Goal: Task Accomplishment & Management: Contribute content

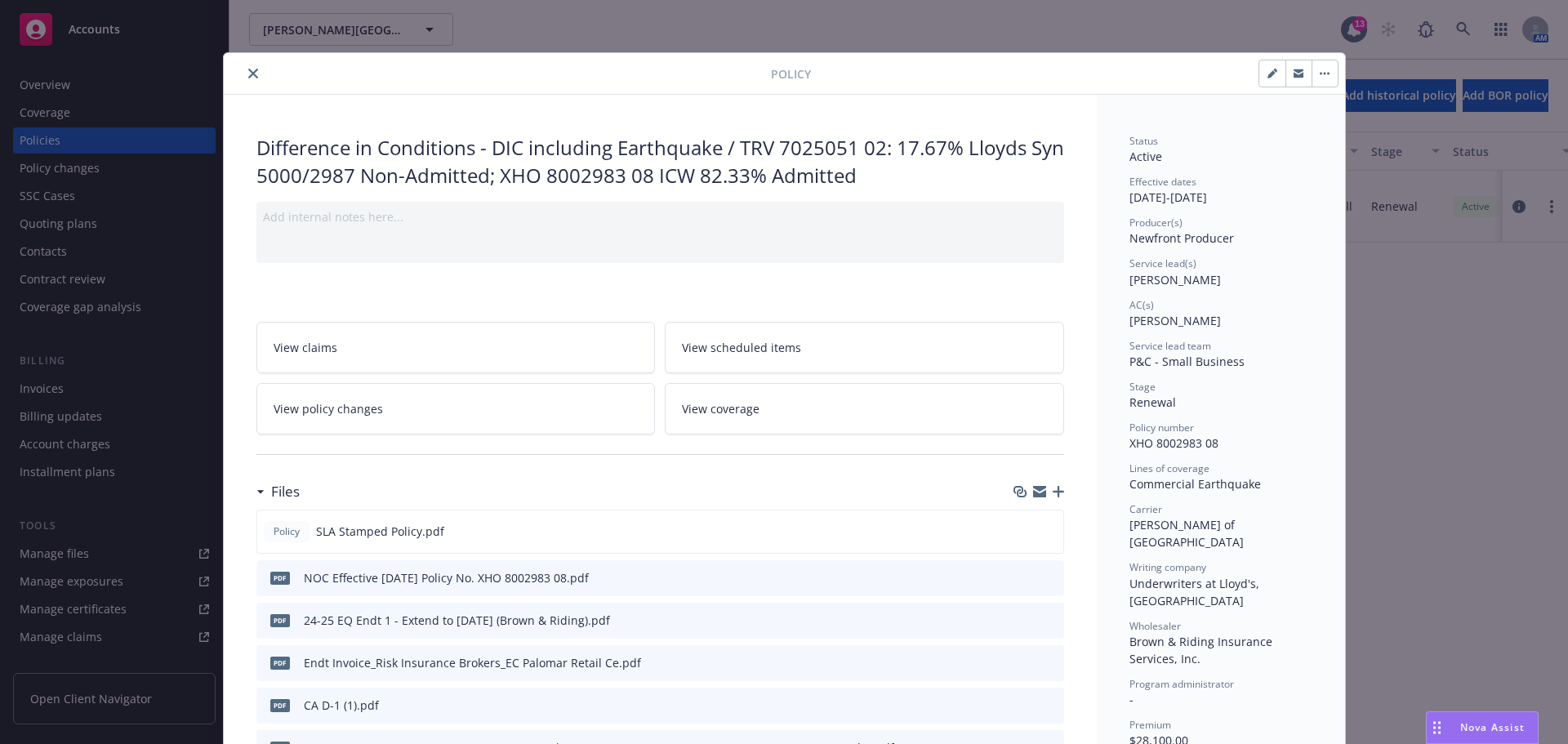
scroll to position [81, 0]
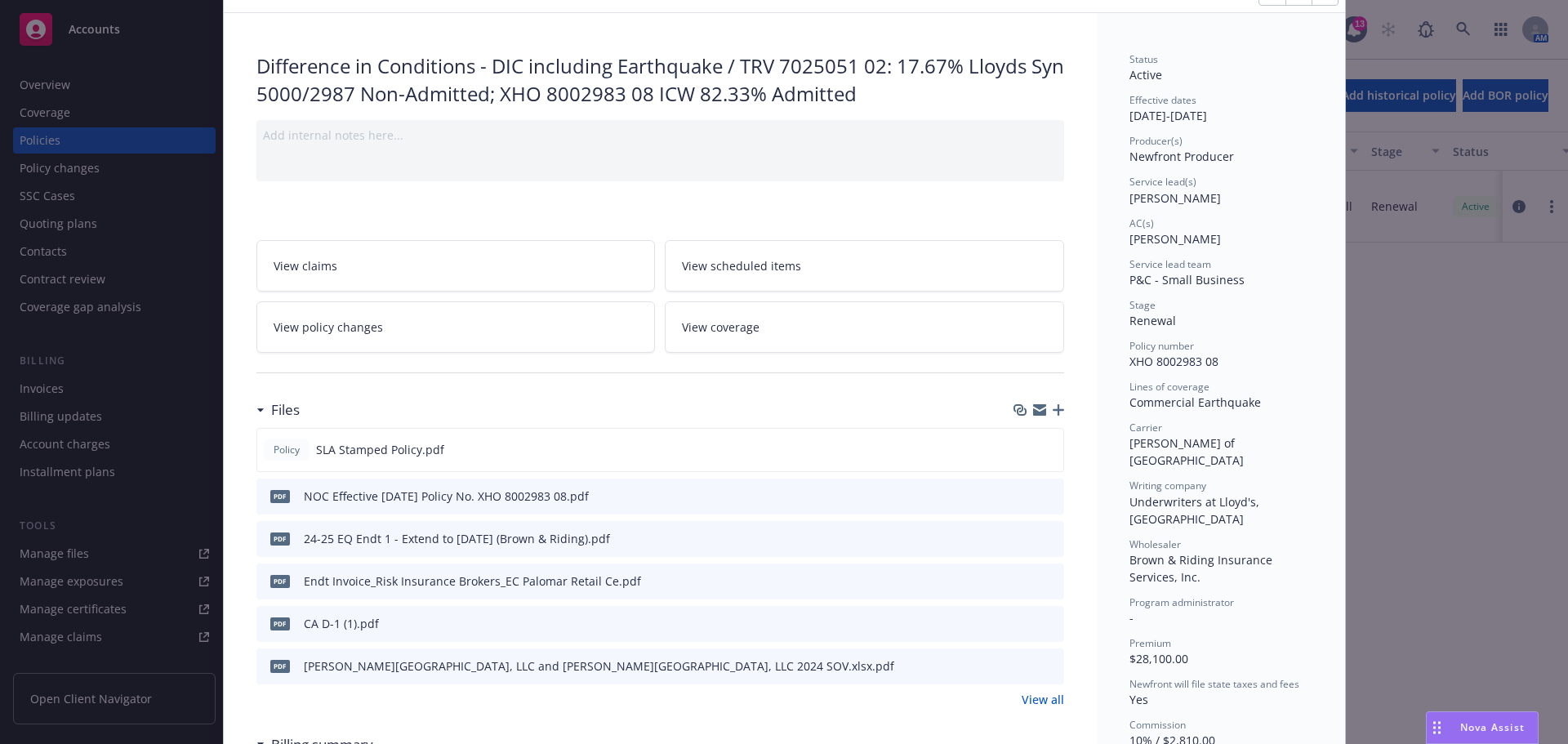
click at [1300, 111] on div "Effective dates [DATE] - [DATE]" at bounding box center [1221, 109] width 183 height 31
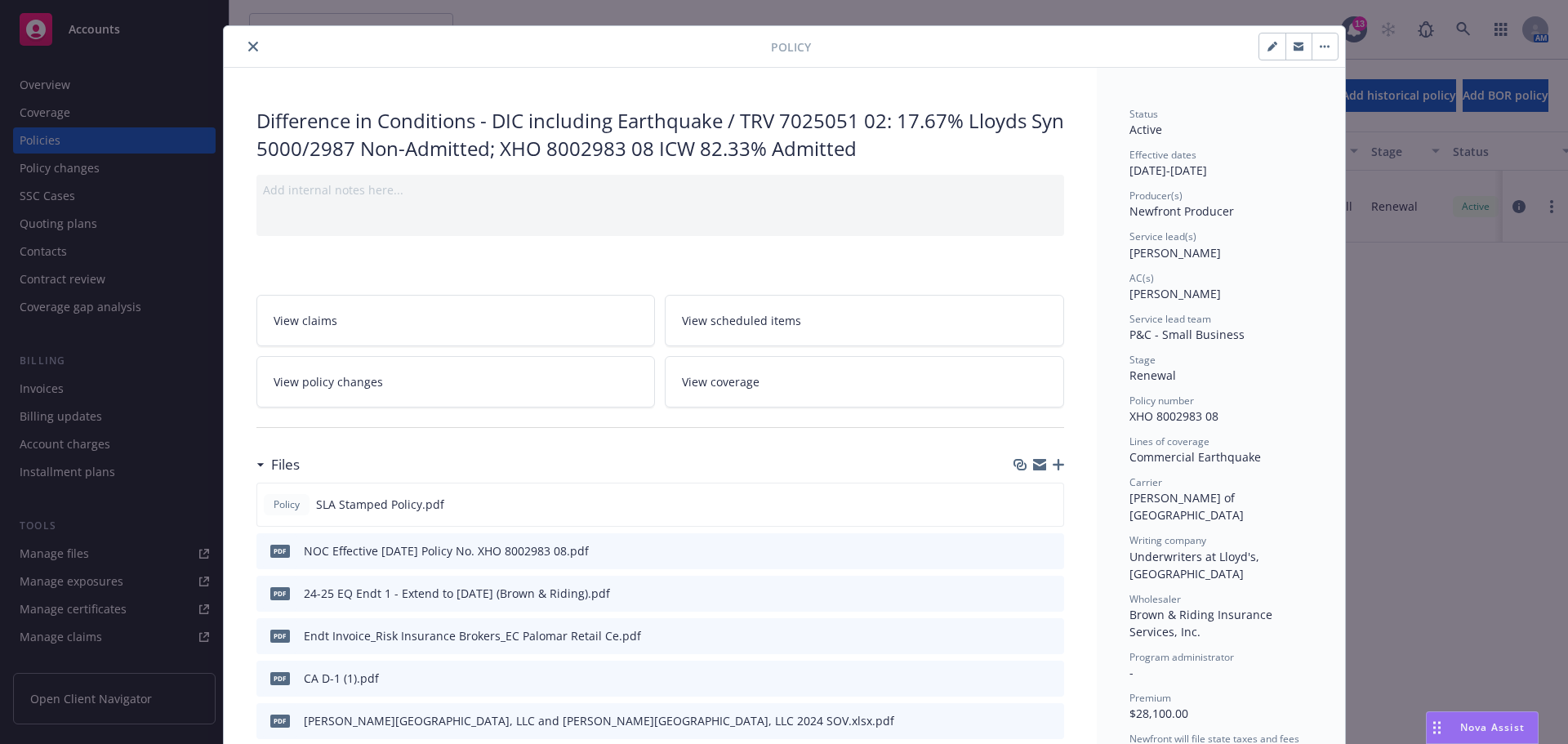
scroll to position [0, 0]
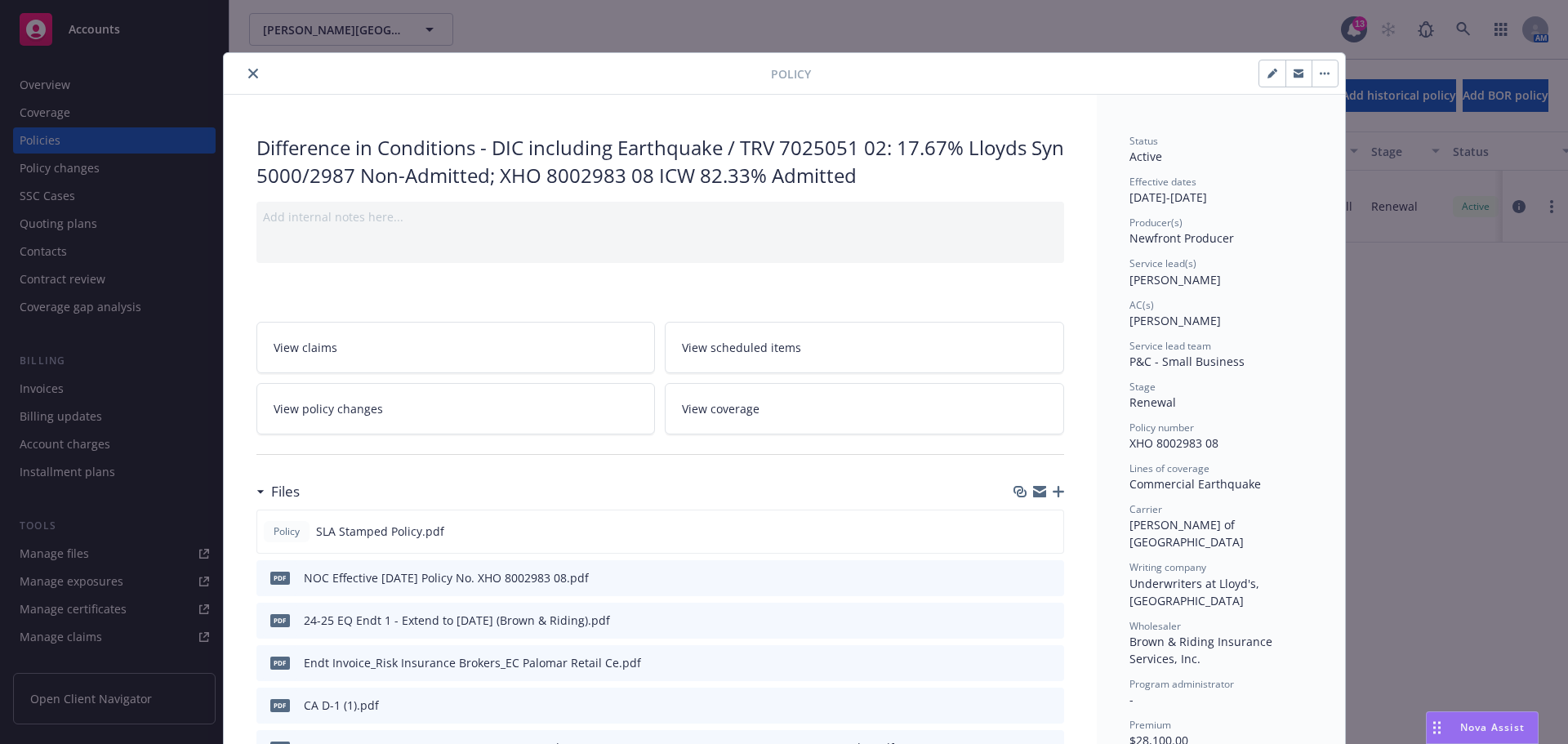
click at [249, 69] on icon "close" at bounding box center [254, 73] width 10 height 10
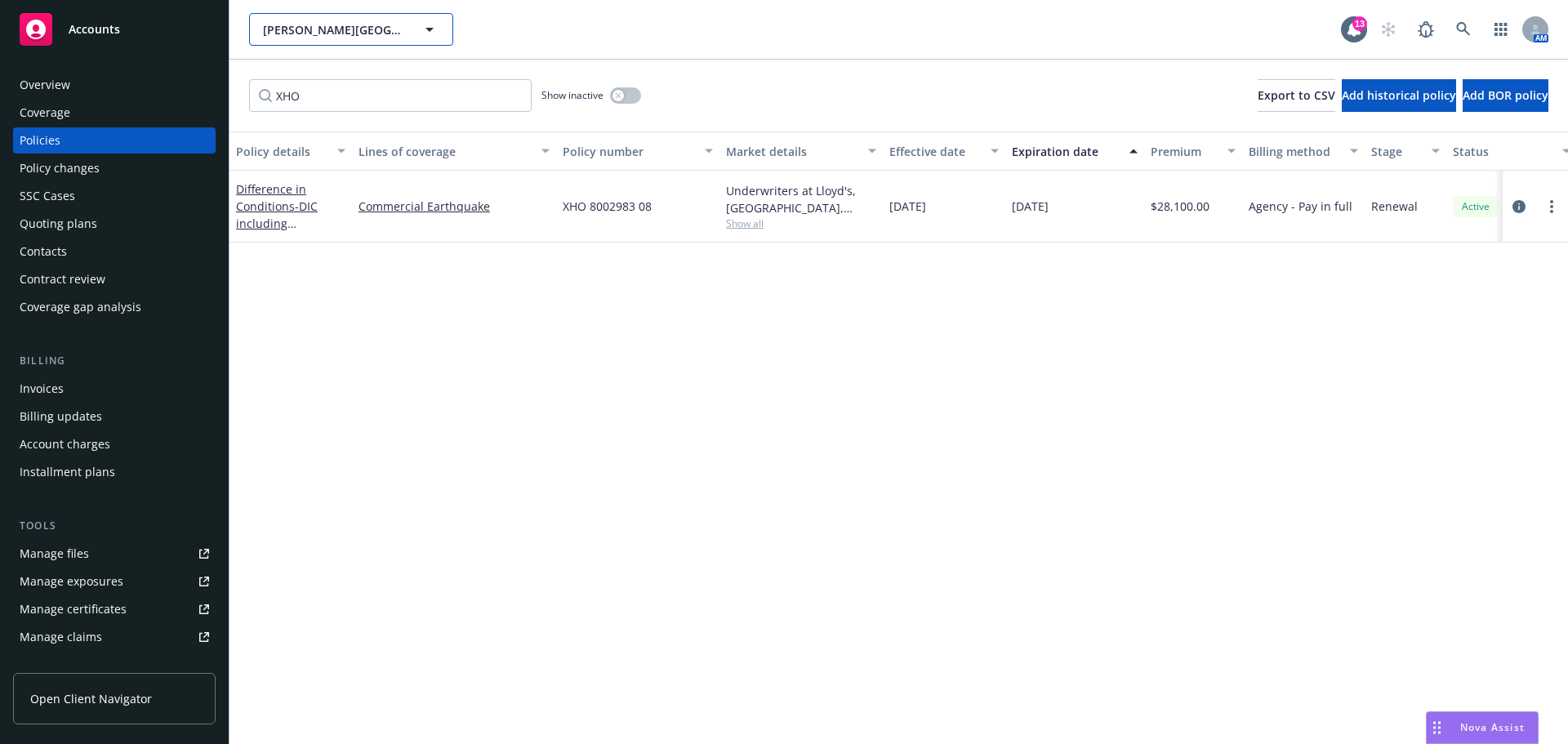
click at [323, 20] on button "[PERSON_NAME][GEOGRAPHIC_DATA], LLC" at bounding box center [350, 28] width 205 height 32
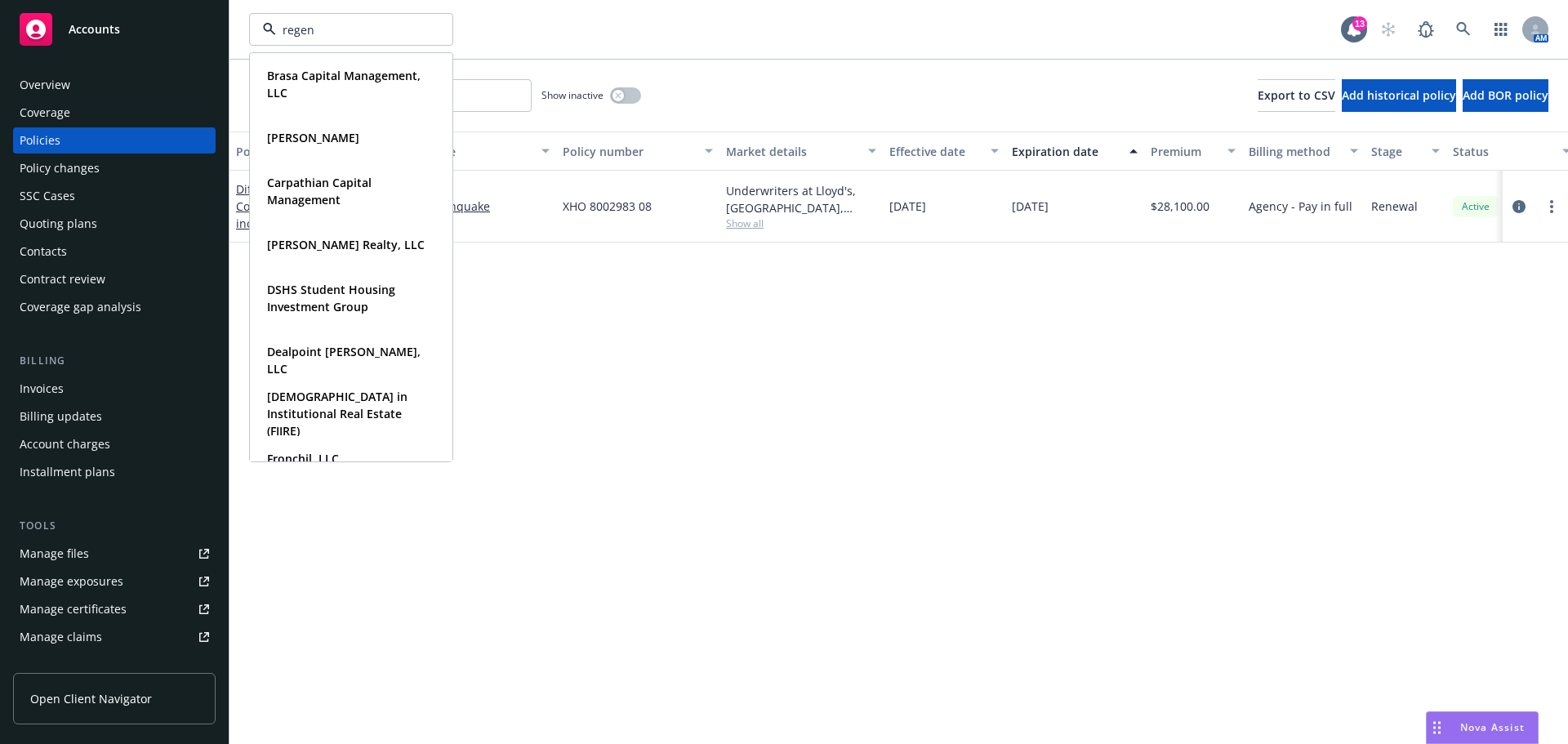
type input "regent"
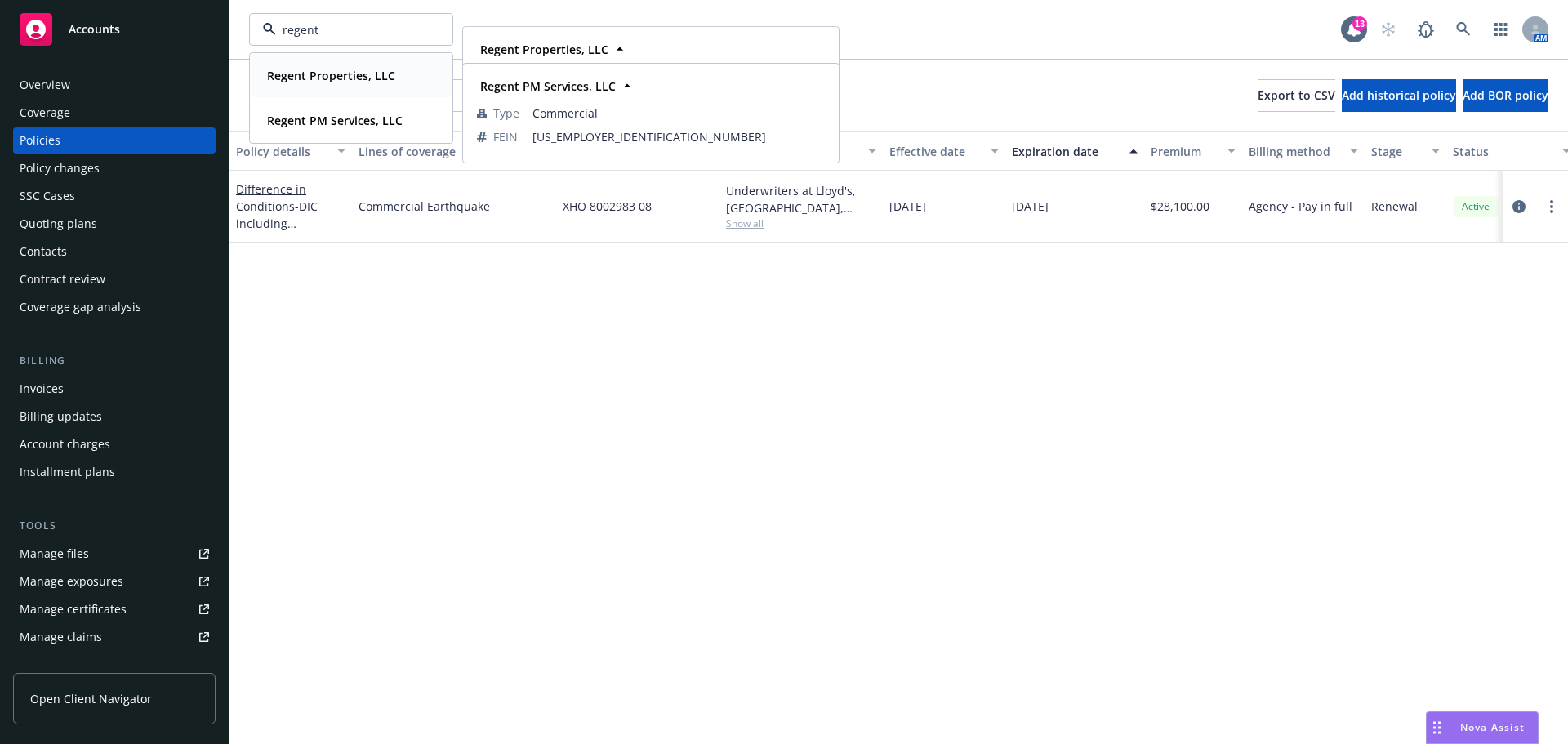
click at [372, 80] on strong "Regent Properties, LLC" at bounding box center [331, 75] width 128 height 16
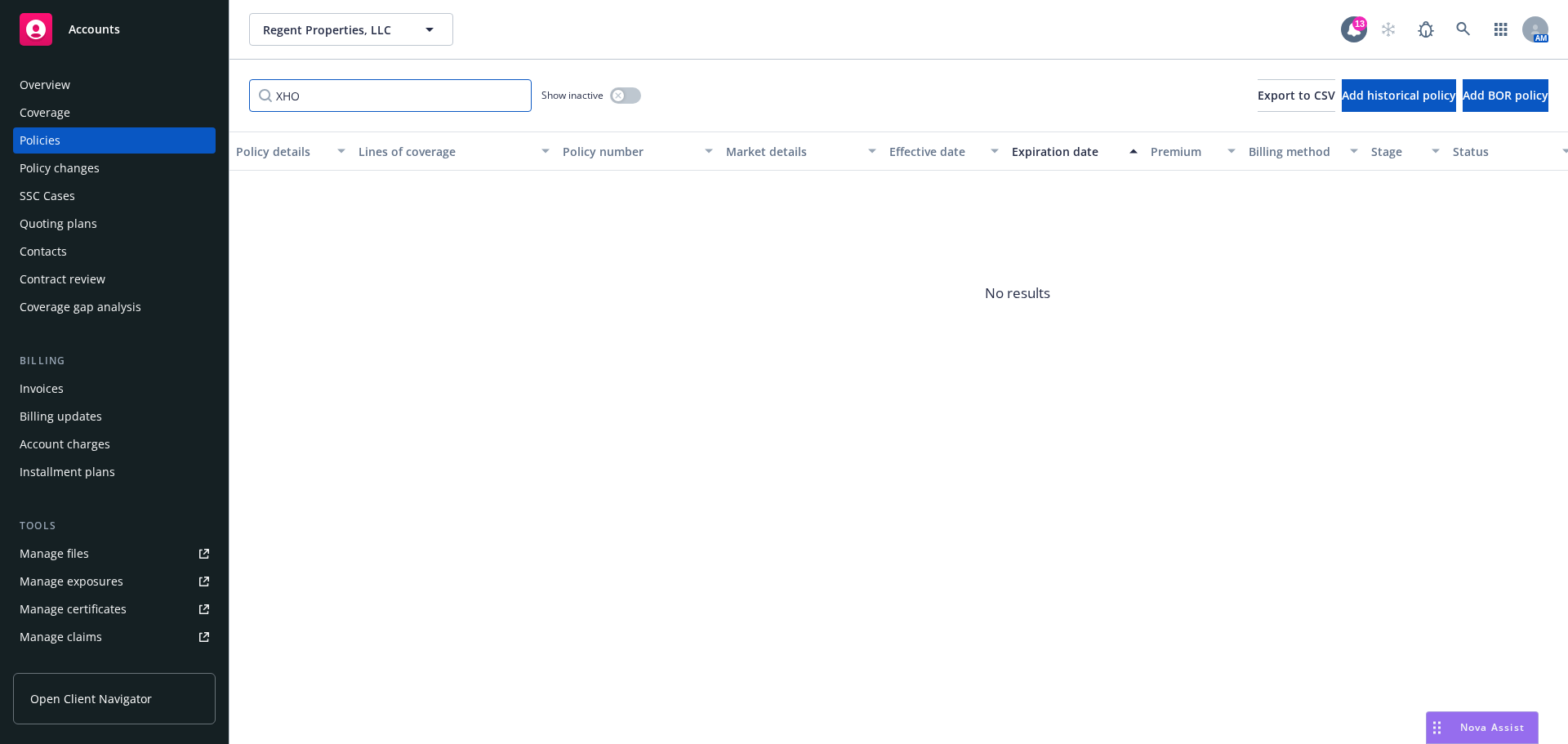
drag, startPoint x: 338, startPoint y: 87, endPoint x: 221, endPoint y: 88, distance: 117.0
click at [221, 88] on div "Accounts Overview Coverage Policies Policy changes SSC Cases Quoting plans Cont…" at bounding box center [784, 372] width 1568 height 744
paste input "CUP-7W166873-25-NF"
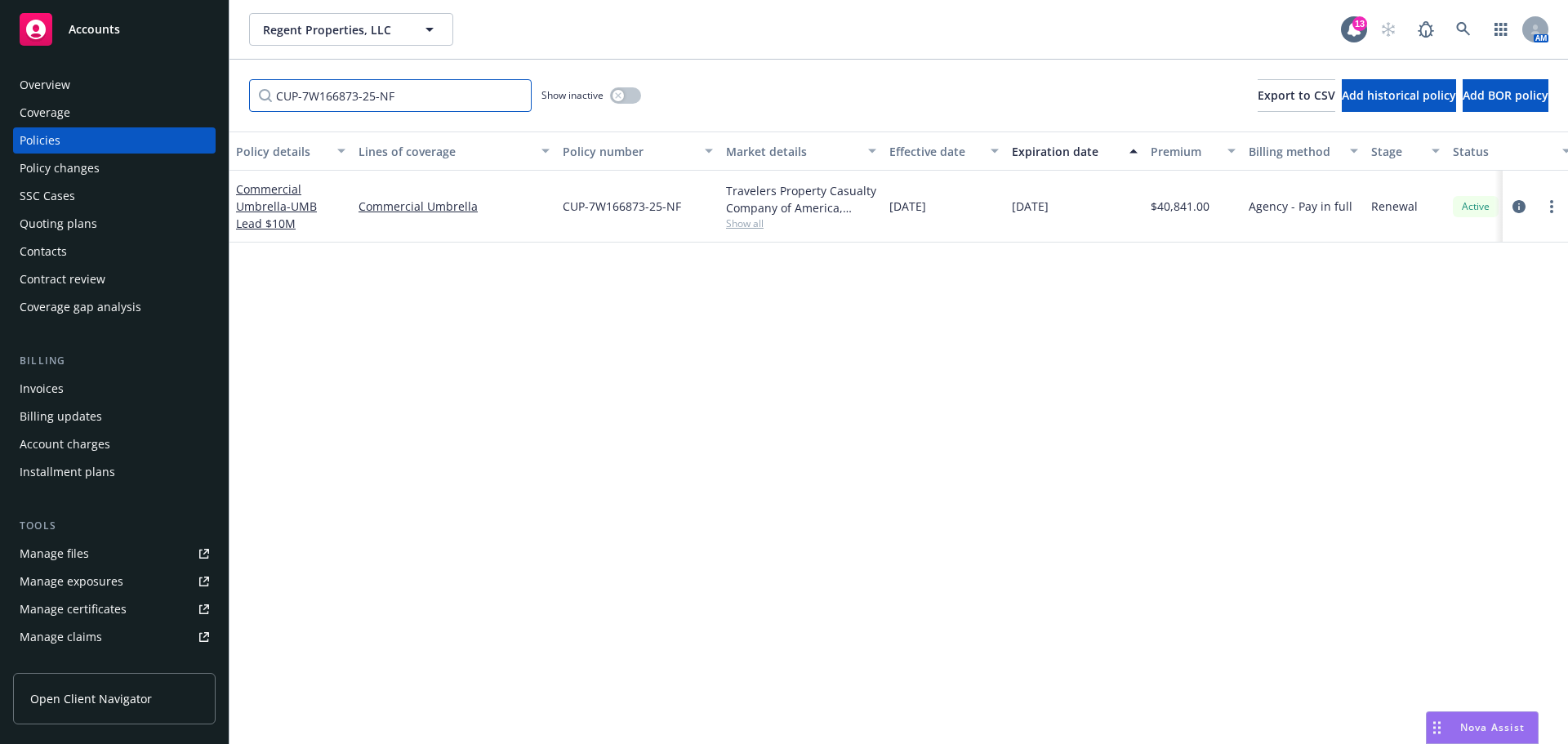
type input "CUP-7W166873-25-NF"
click at [1524, 205] on icon "circleInformation" at bounding box center [1518, 206] width 13 height 13
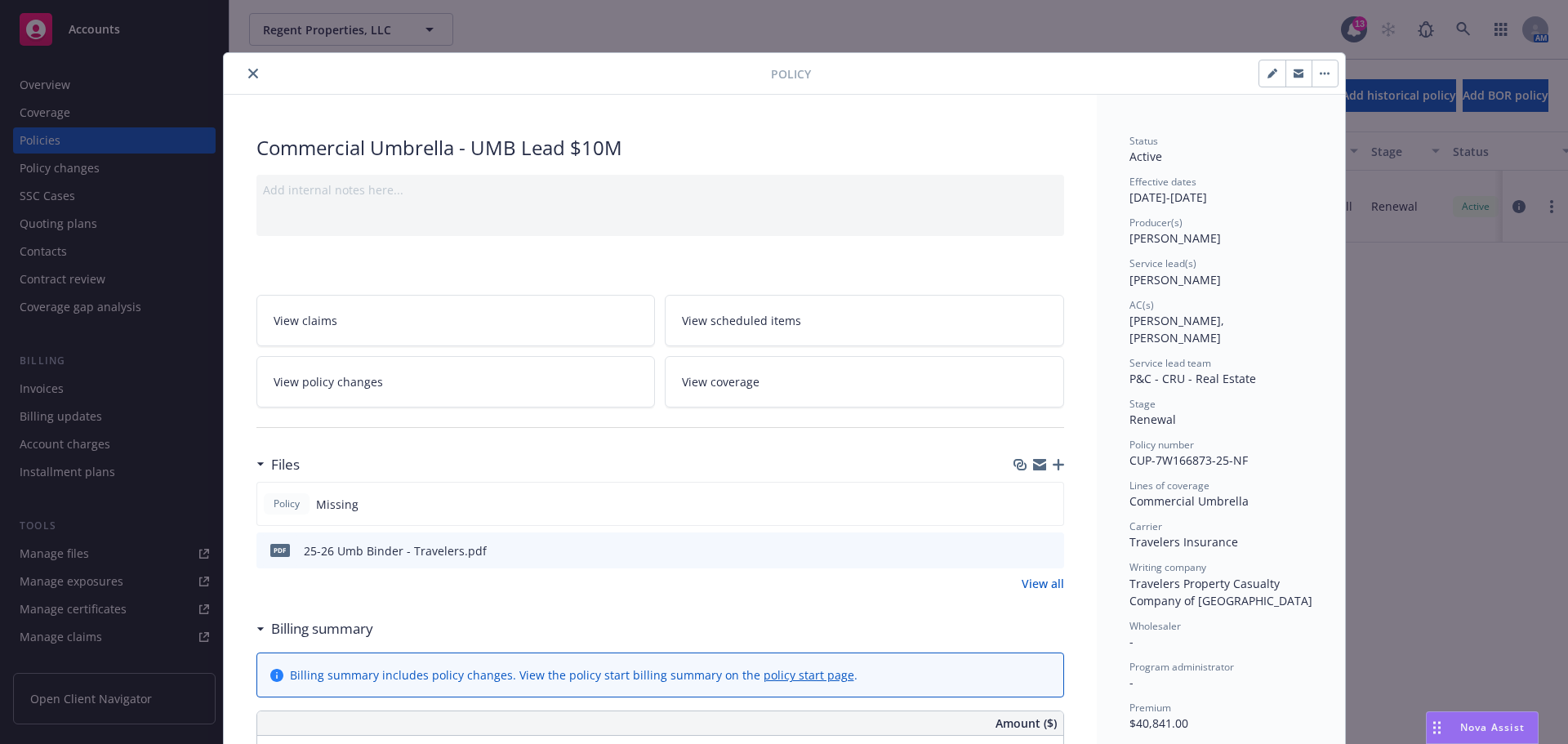
click at [1052, 462] on icon "button" at bounding box center [1058, 465] width 12 height 12
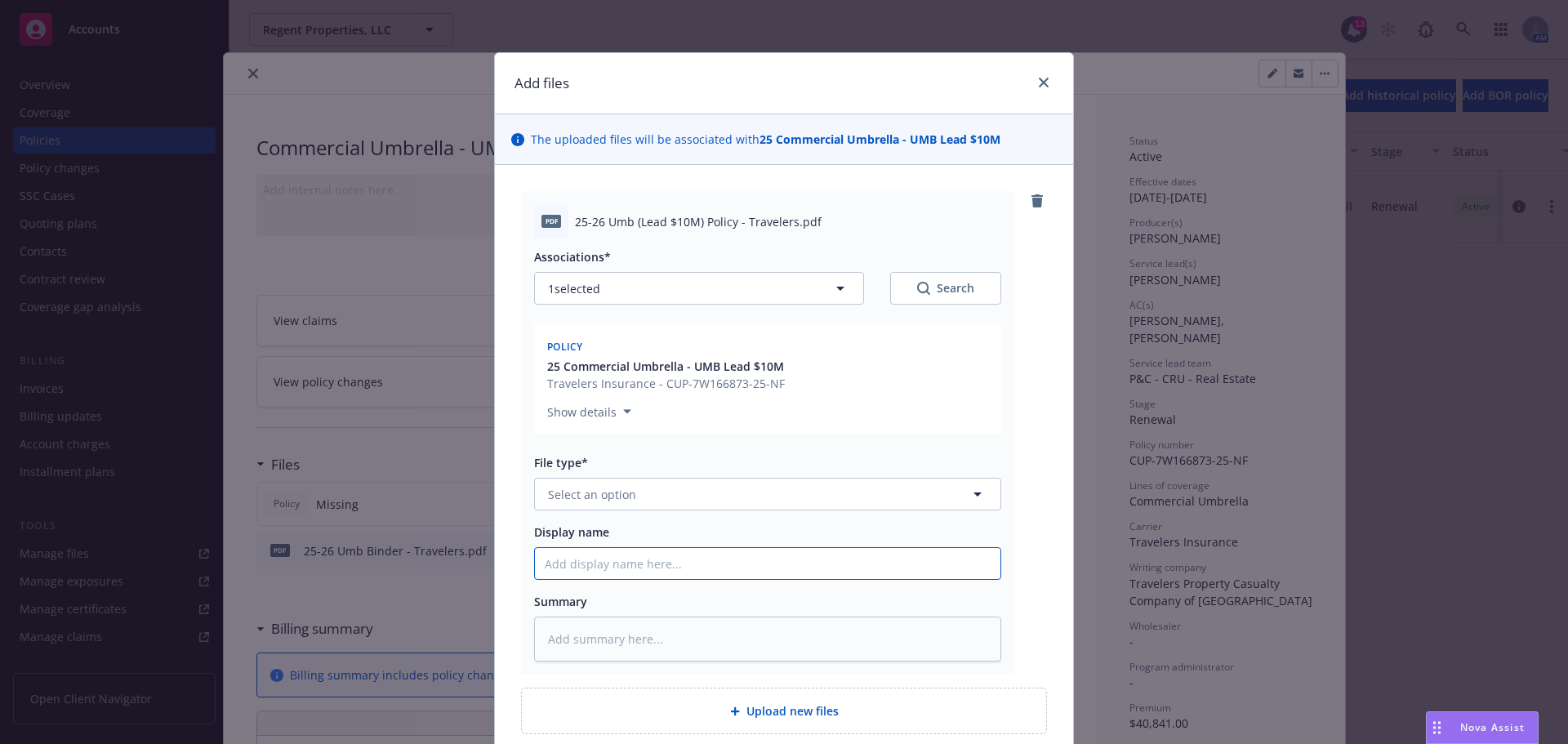
click at [659, 556] on input "Display name" at bounding box center [767, 564] width 466 height 31
paste input "25-26 Umb (Lead $10M) Policy - Travelers"
type textarea "x"
type input "25-26 Umb (Lead $10M) Policy - Travelers"
click at [681, 495] on button "Select an option" at bounding box center [767, 493] width 467 height 32
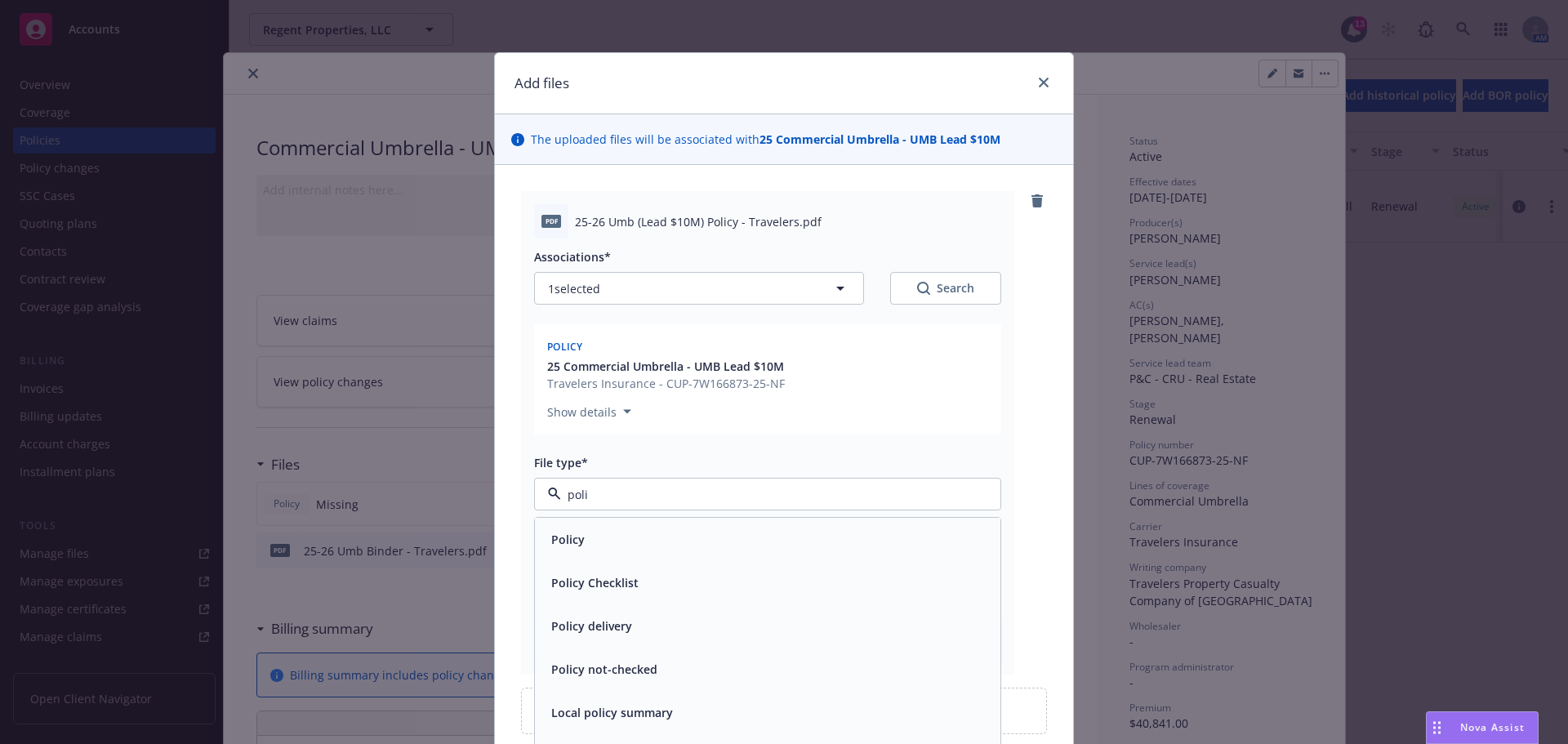
type input "polic"
click at [669, 542] on div "Policy" at bounding box center [767, 539] width 446 height 23
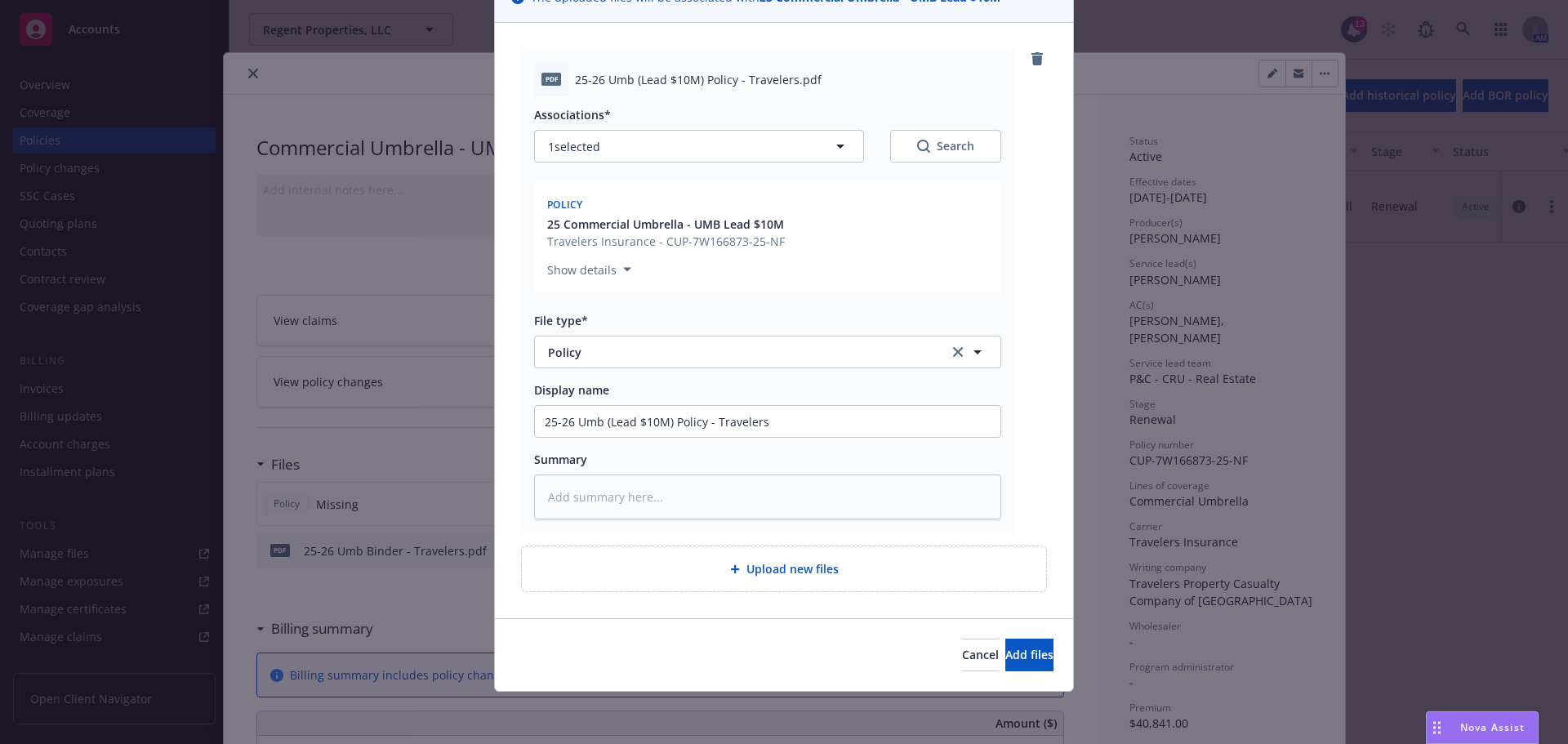
click at [988, 674] on div "Cancel Add files" at bounding box center [784, 655] width 578 height 72
click at [1005, 658] on span "Add files" at bounding box center [1029, 655] width 48 height 16
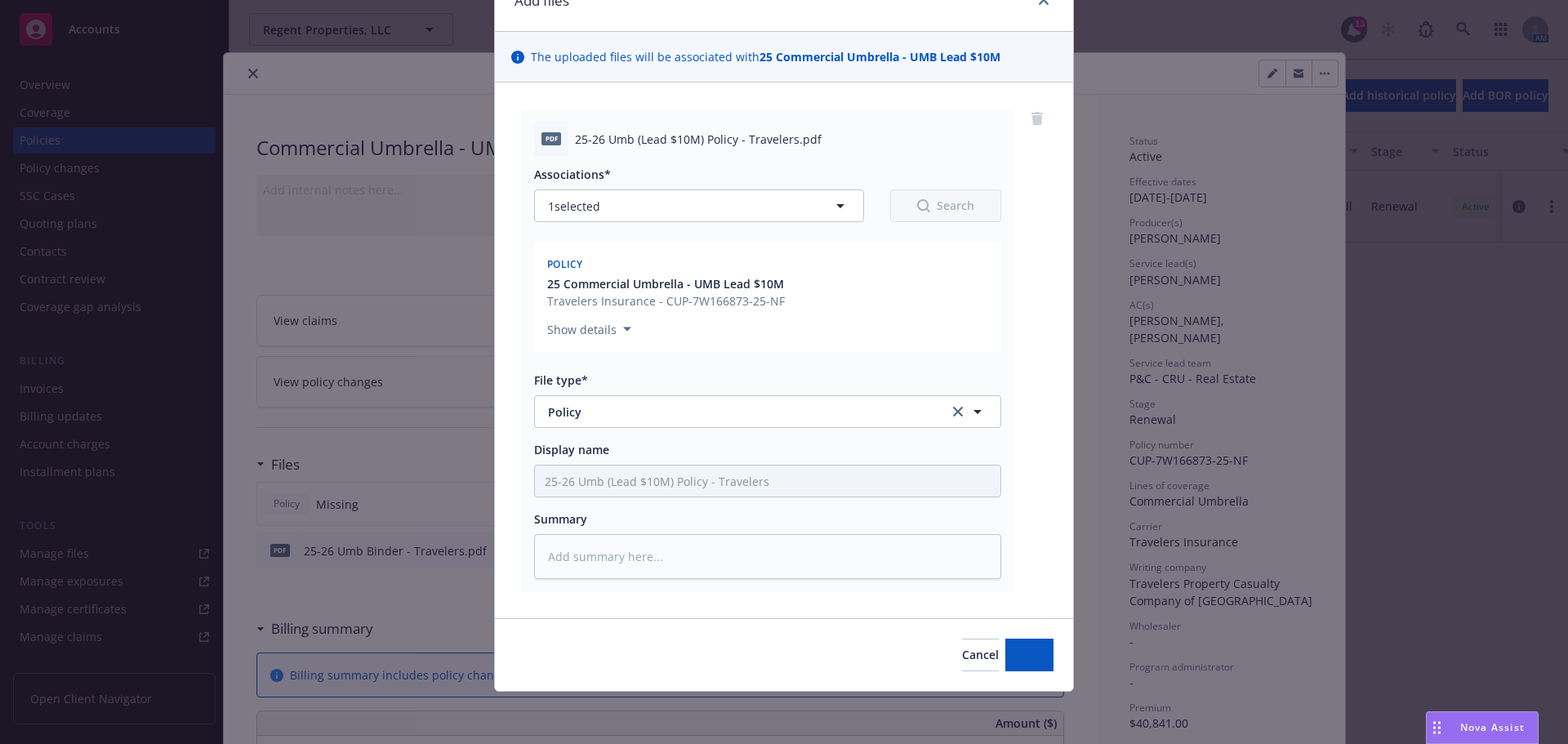
scroll to position [82, 0]
type textarea "x"
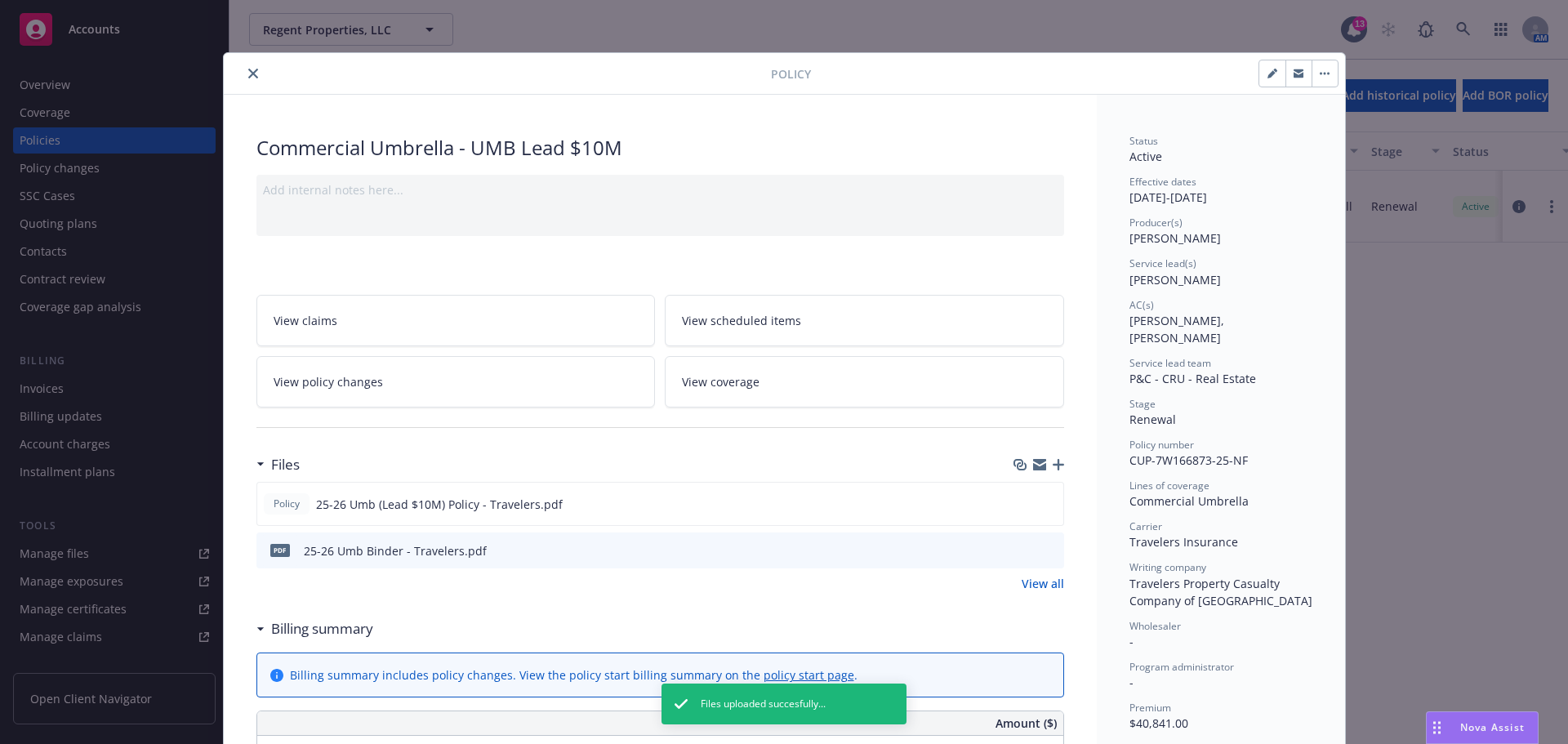
click at [244, 71] on button "close" at bounding box center [254, 73] width 20 height 20
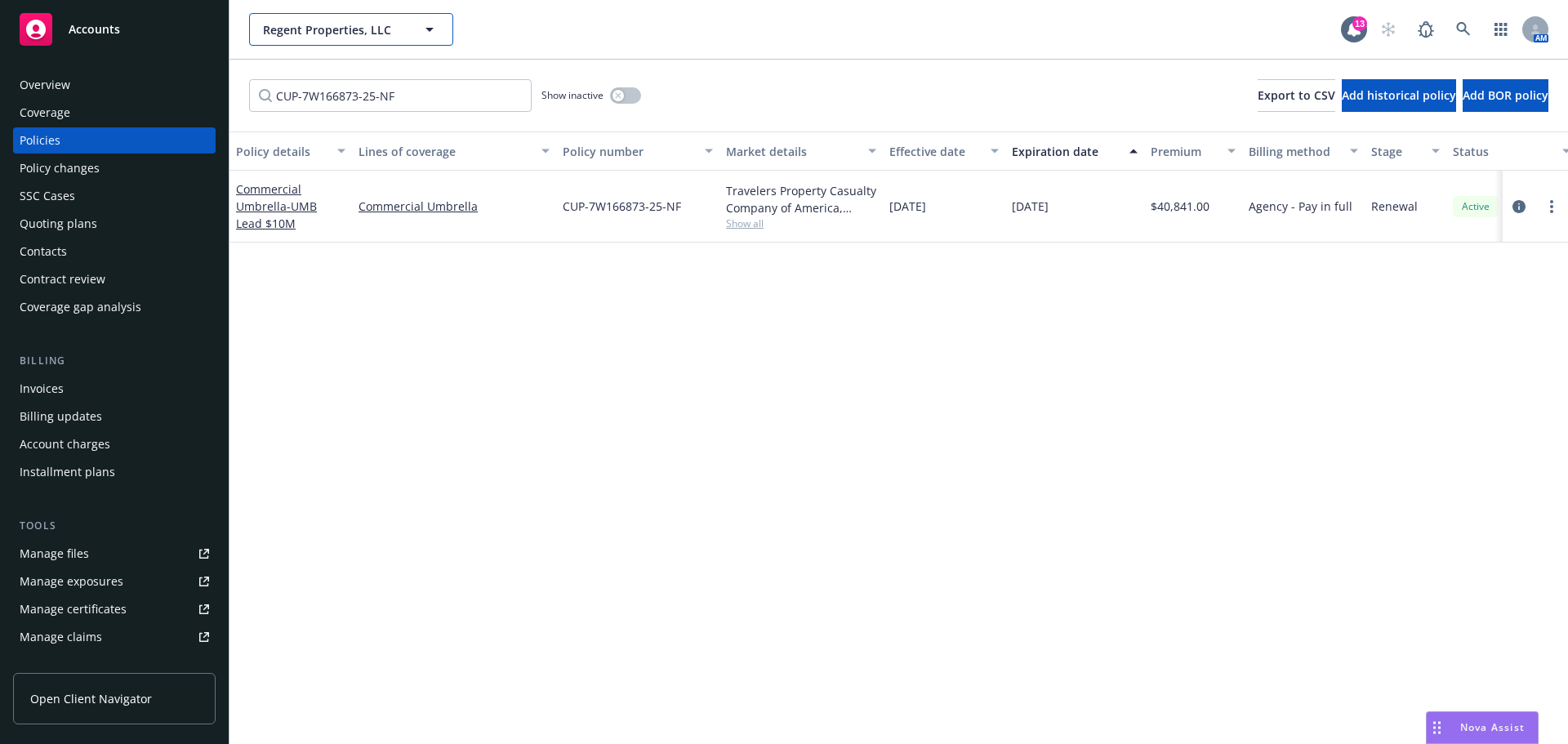
click at [304, 20] on button "Regent Properties, LLC" at bounding box center [350, 28] width 205 height 32
type input "west"
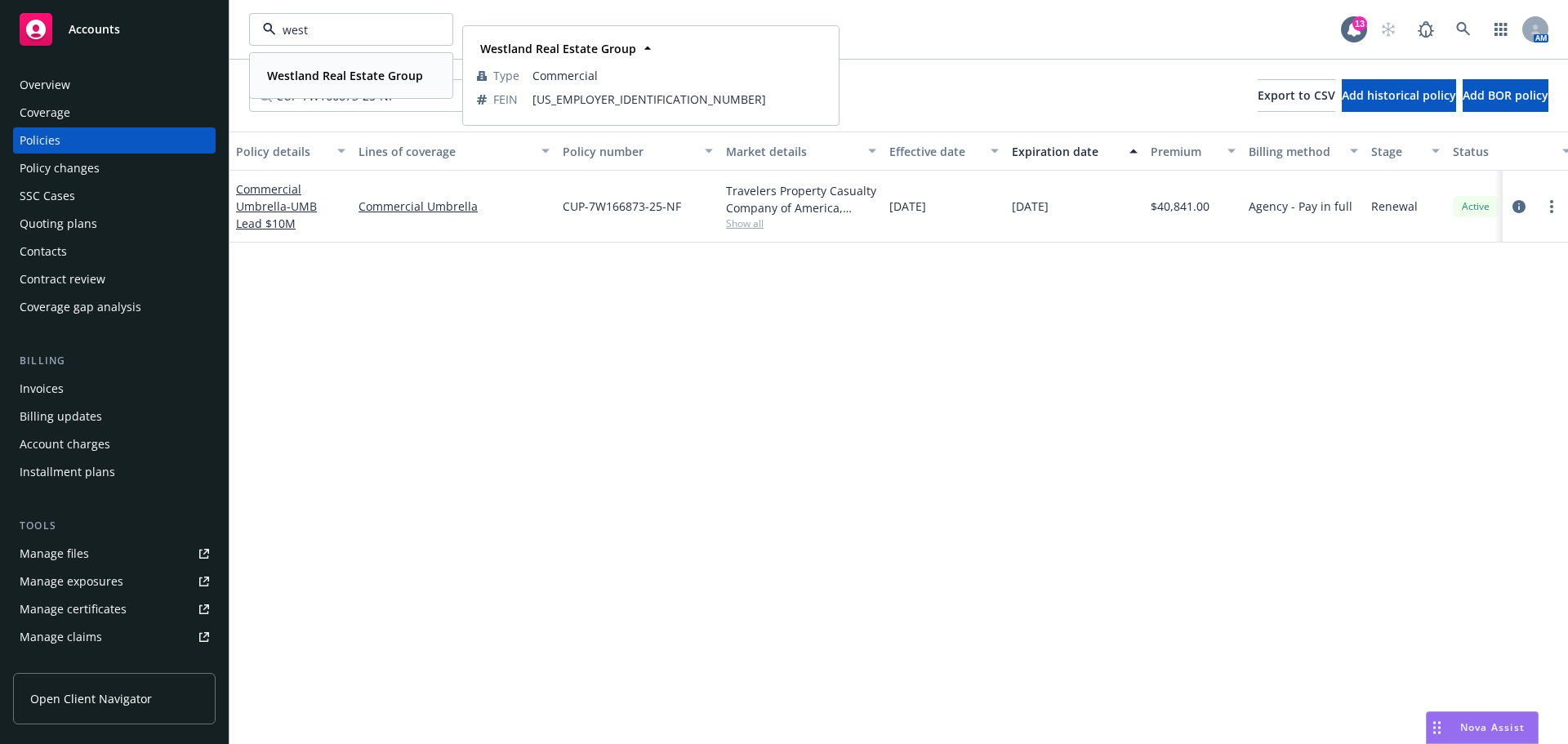
click at [343, 77] on strong "Westland Real Estate Group" at bounding box center [345, 75] width 156 height 16
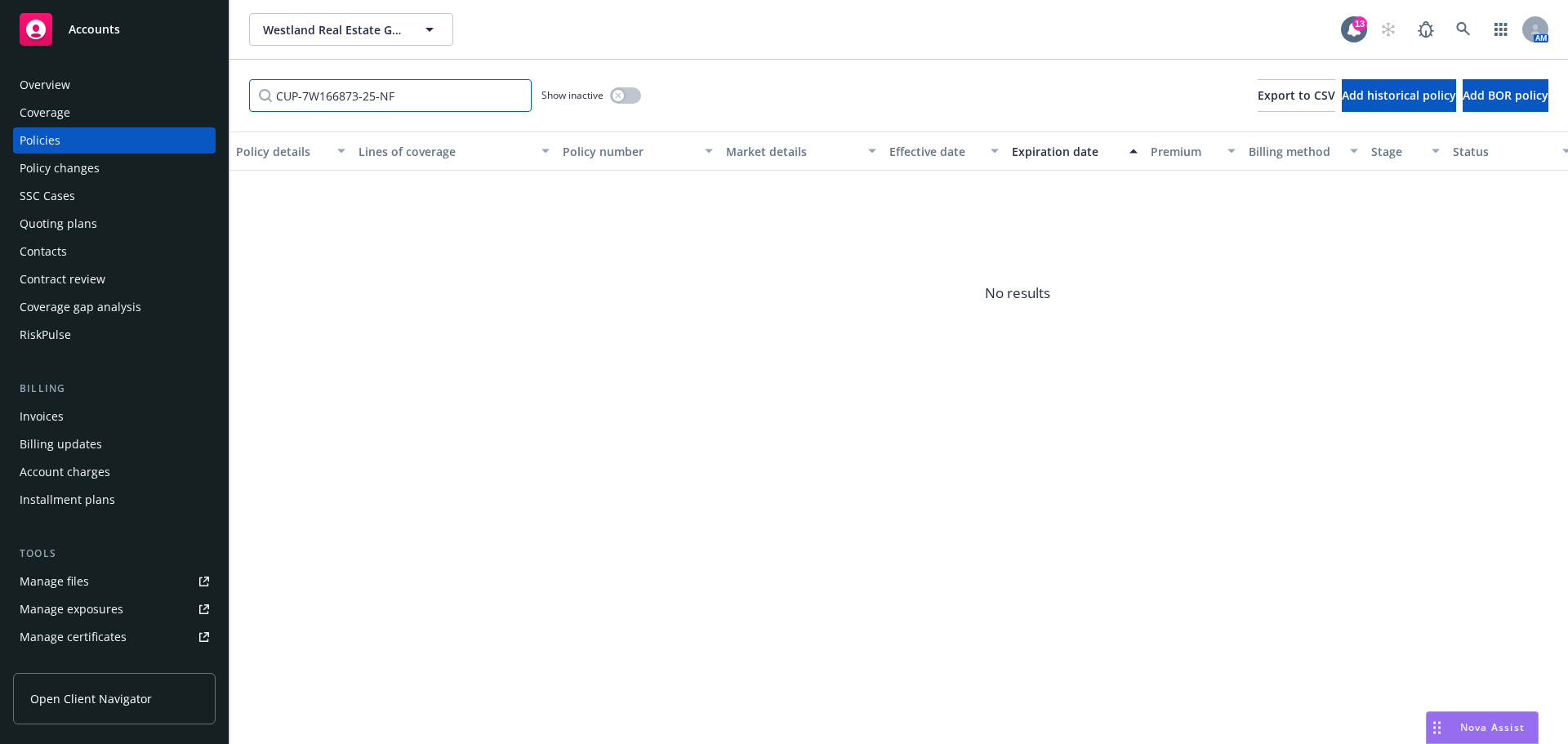
click at [394, 92] on input "CUP-7W166873-25-NF" at bounding box center [390, 95] width 283 height 32
paste input "P-001-001374522-01"
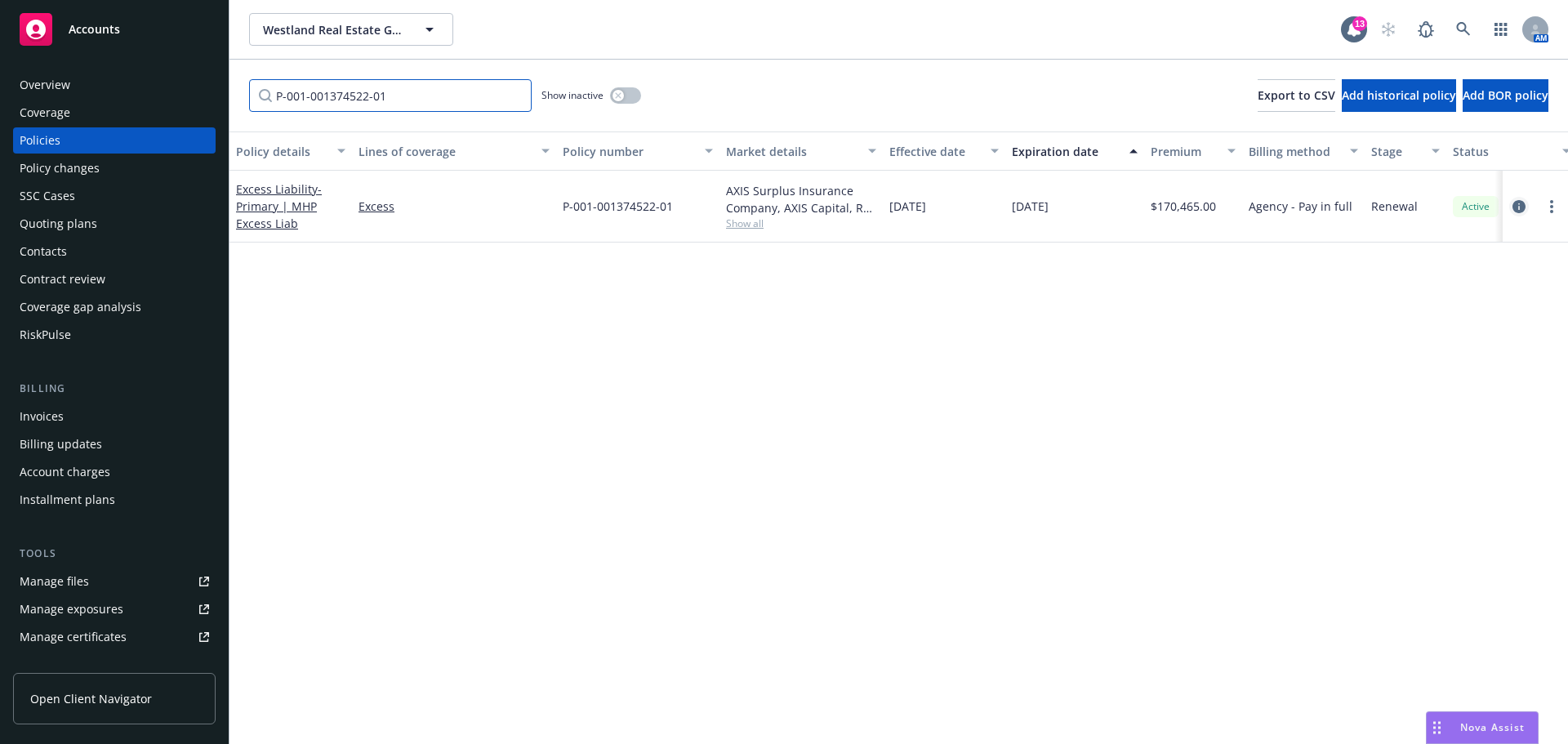
type input "P-001-001374522-01"
click at [1511, 209] on link "circleInformation" at bounding box center [1519, 207] width 20 height 20
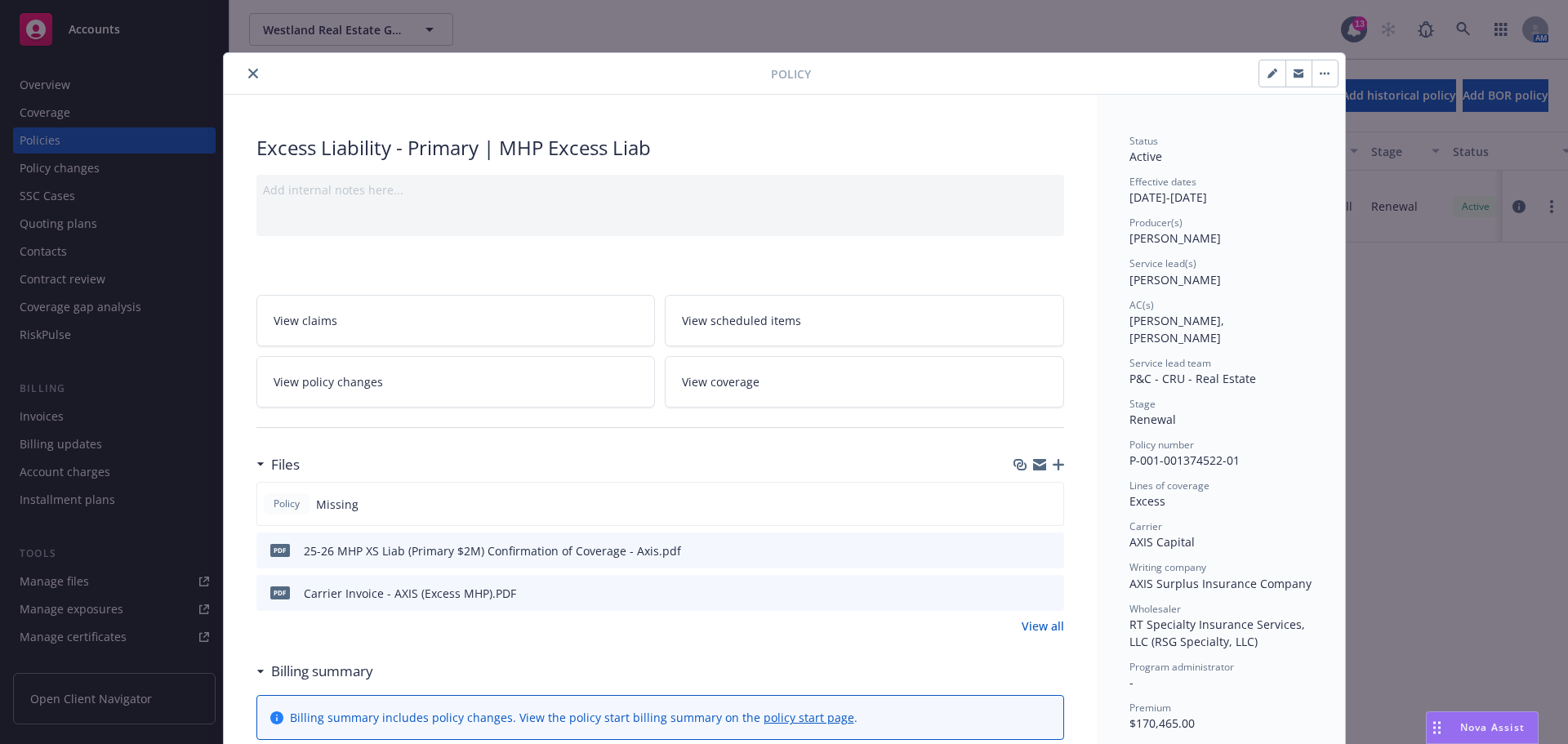
click at [1052, 464] on icon "button" at bounding box center [1058, 465] width 12 height 12
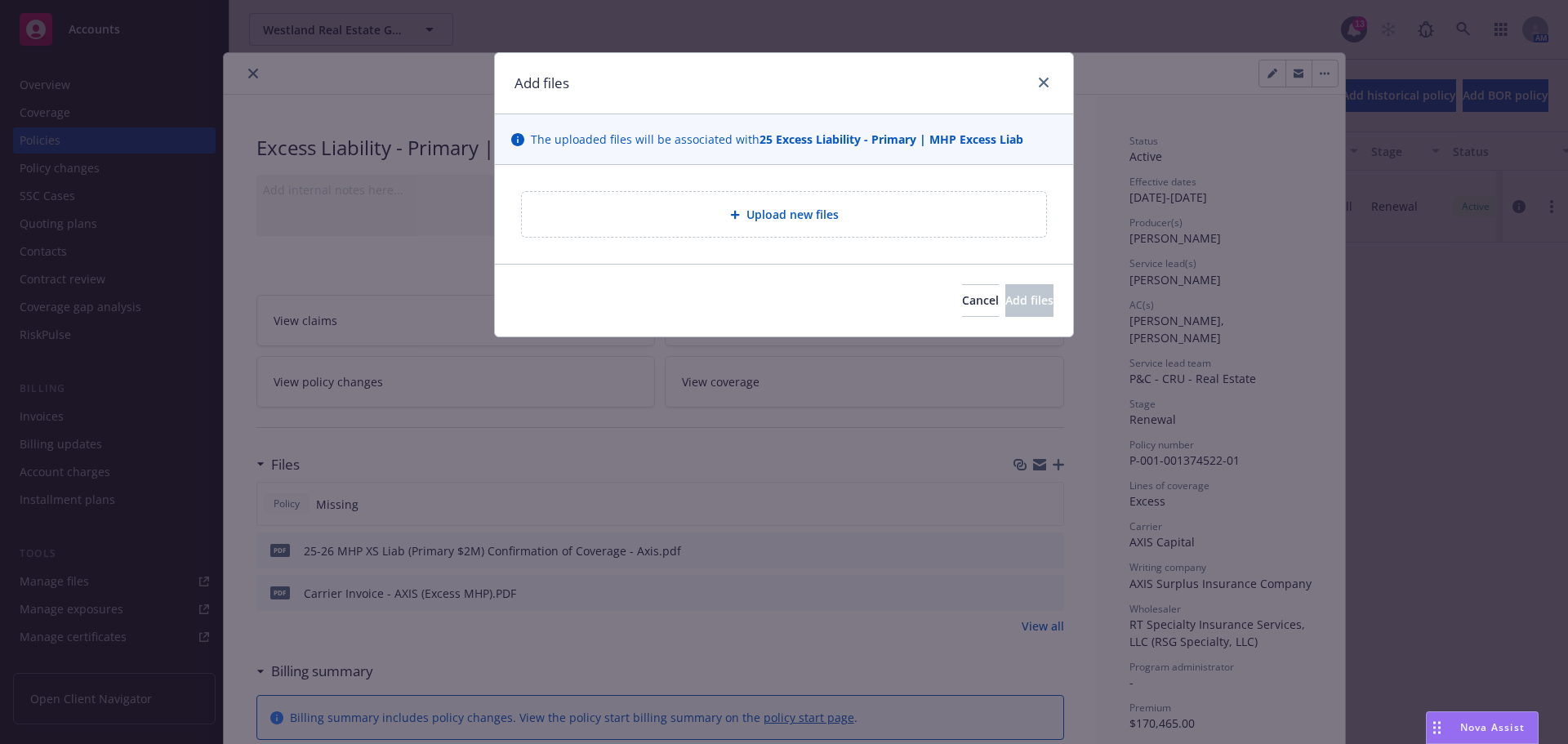
type textarea "x"
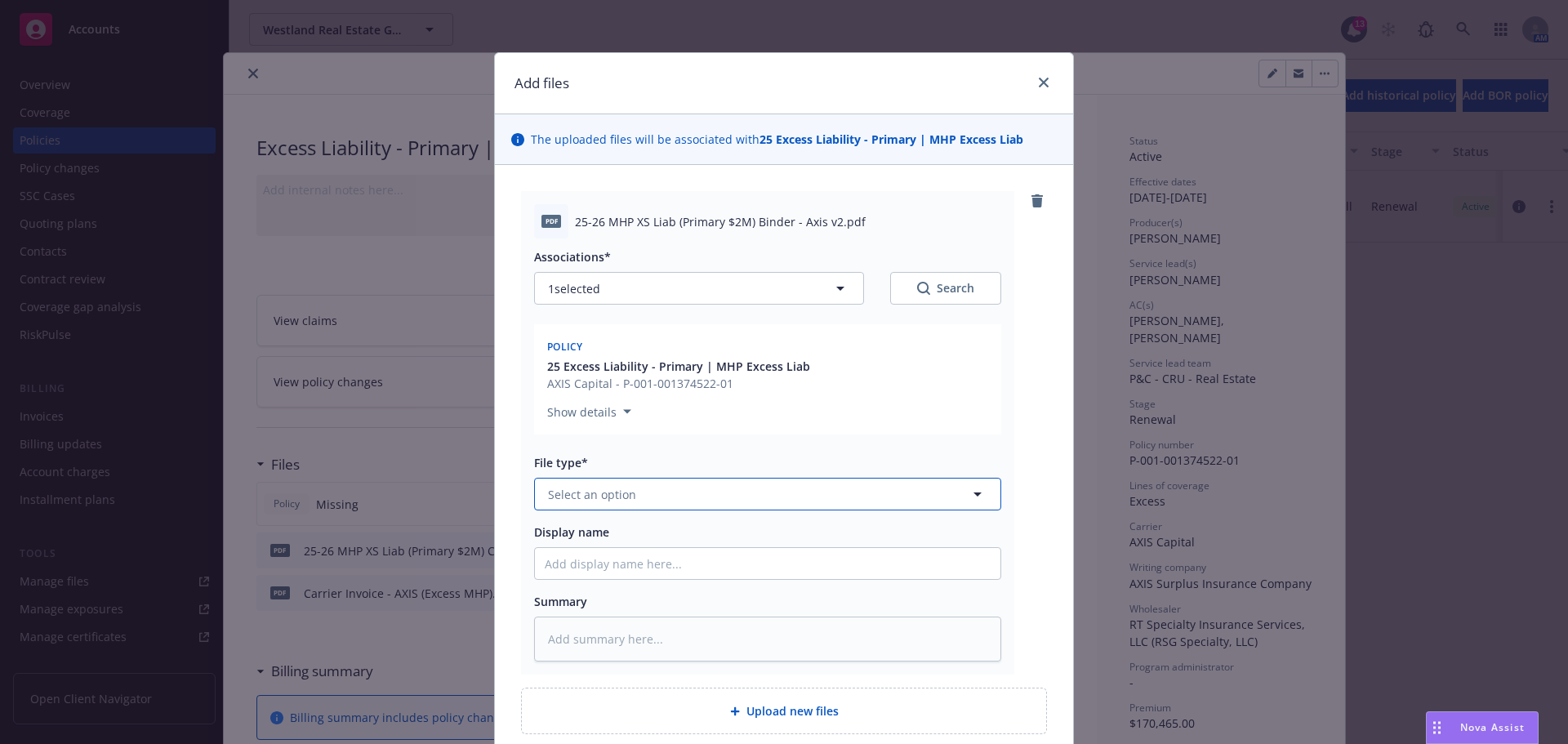
click at [623, 501] on span "Select an option" at bounding box center [592, 494] width 88 height 18
type input "binder"
click at [612, 533] on div "Binder" at bounding box center [767, 539] width 446 height 23
click at [633, 547] on div at bounding box center [767, 563] width 467 height 32
click at [642, 569] on input "Display name" at bounding box center [767, 564] width 466 height 31
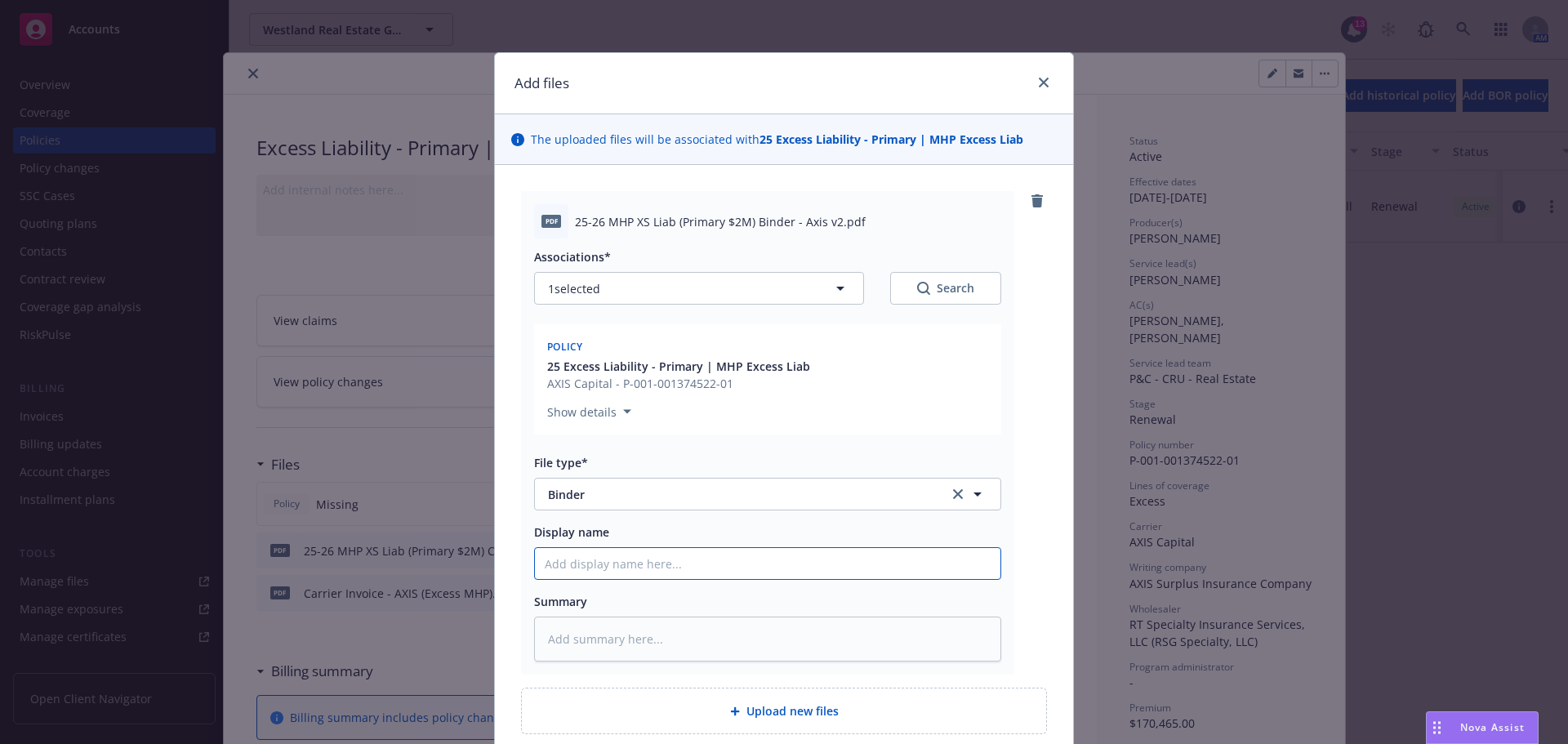
paste input "25-26 MHP XS Liab (Primary $2M) Binder - Axis v2"
type textarea "x"
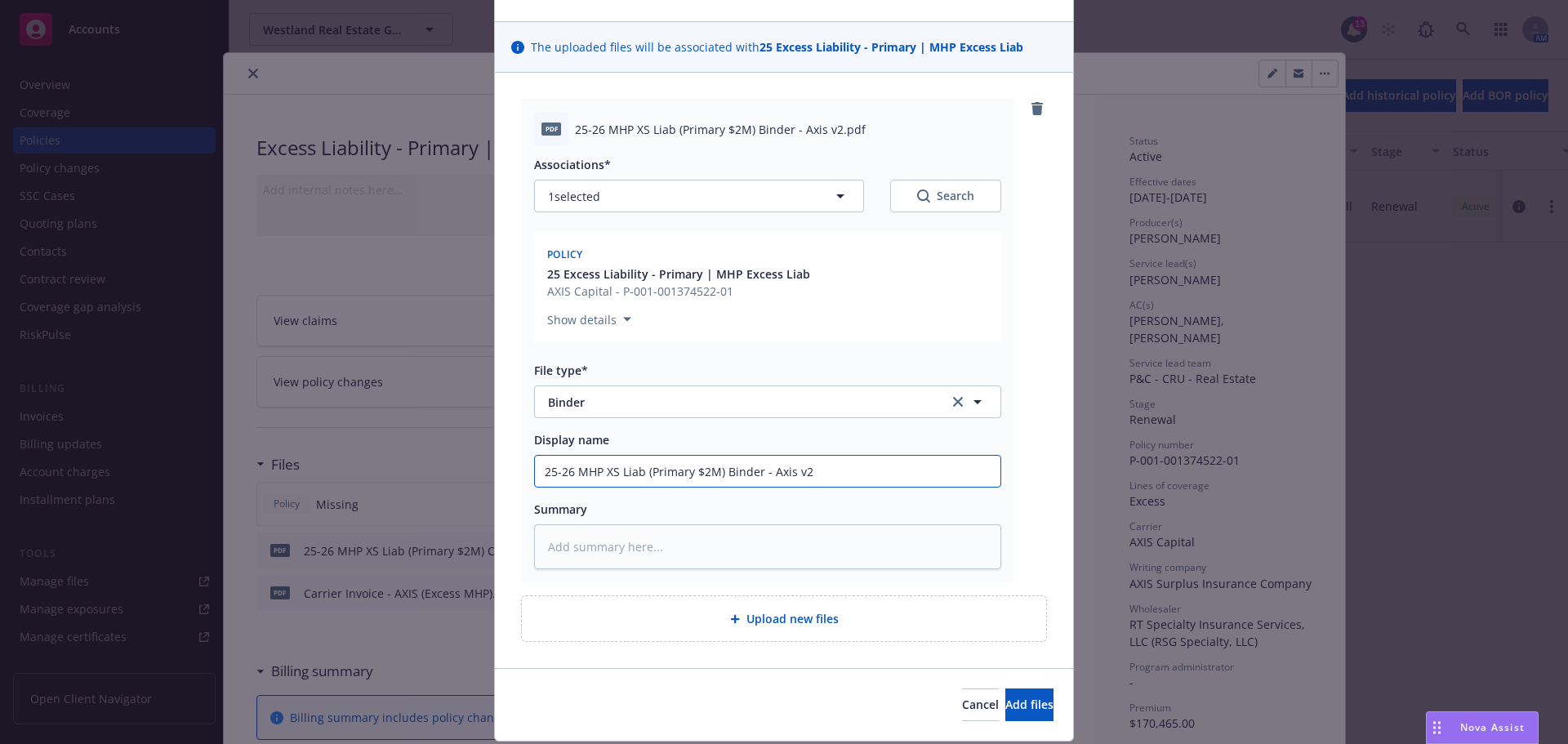
scroll to position [142, 0]
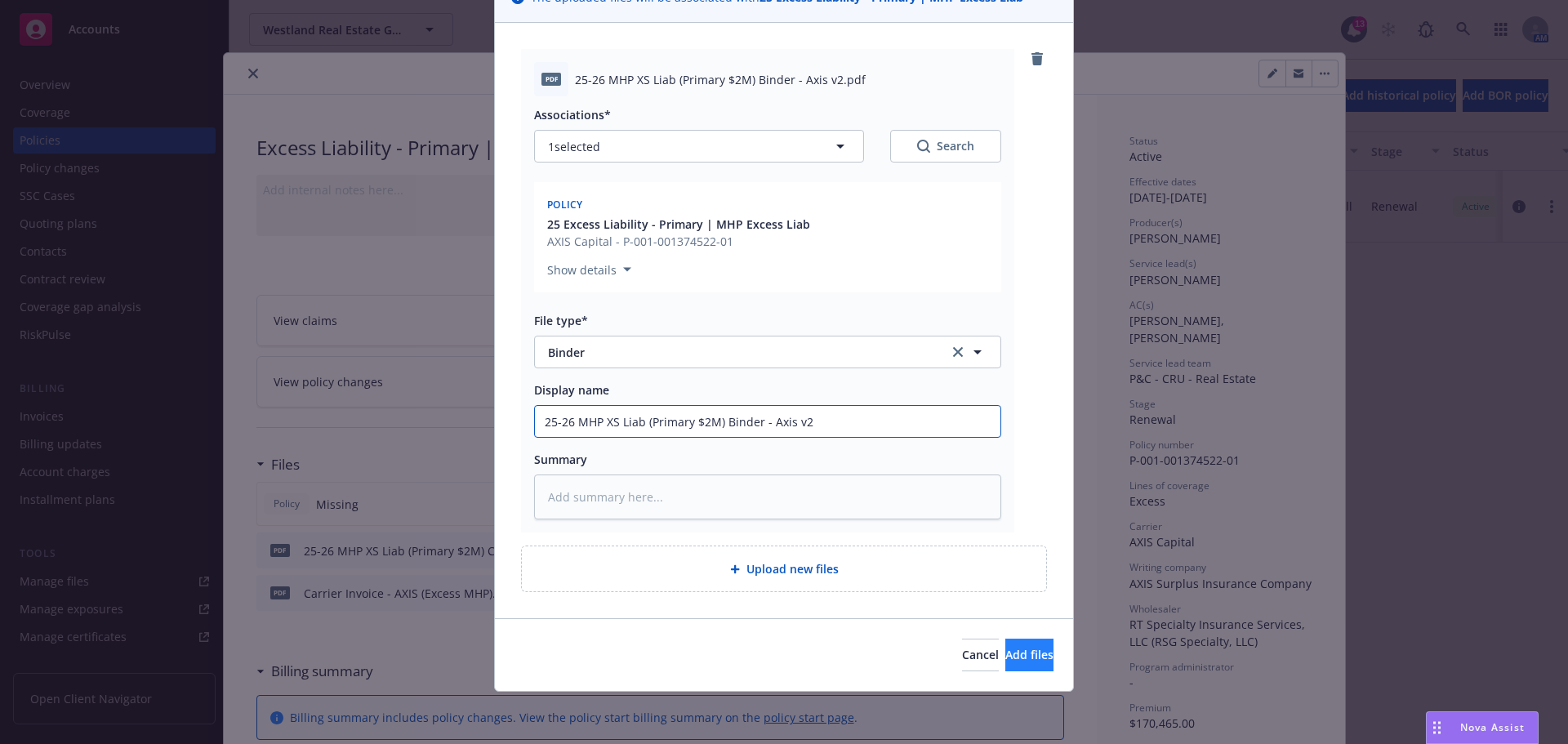
type input "25-26 MHP XS Liab (Primary $2M) Binder - Axis v2"
click at [1014, 652] on span "Add files" at bounding box center [1029, 655] width 48 height 16
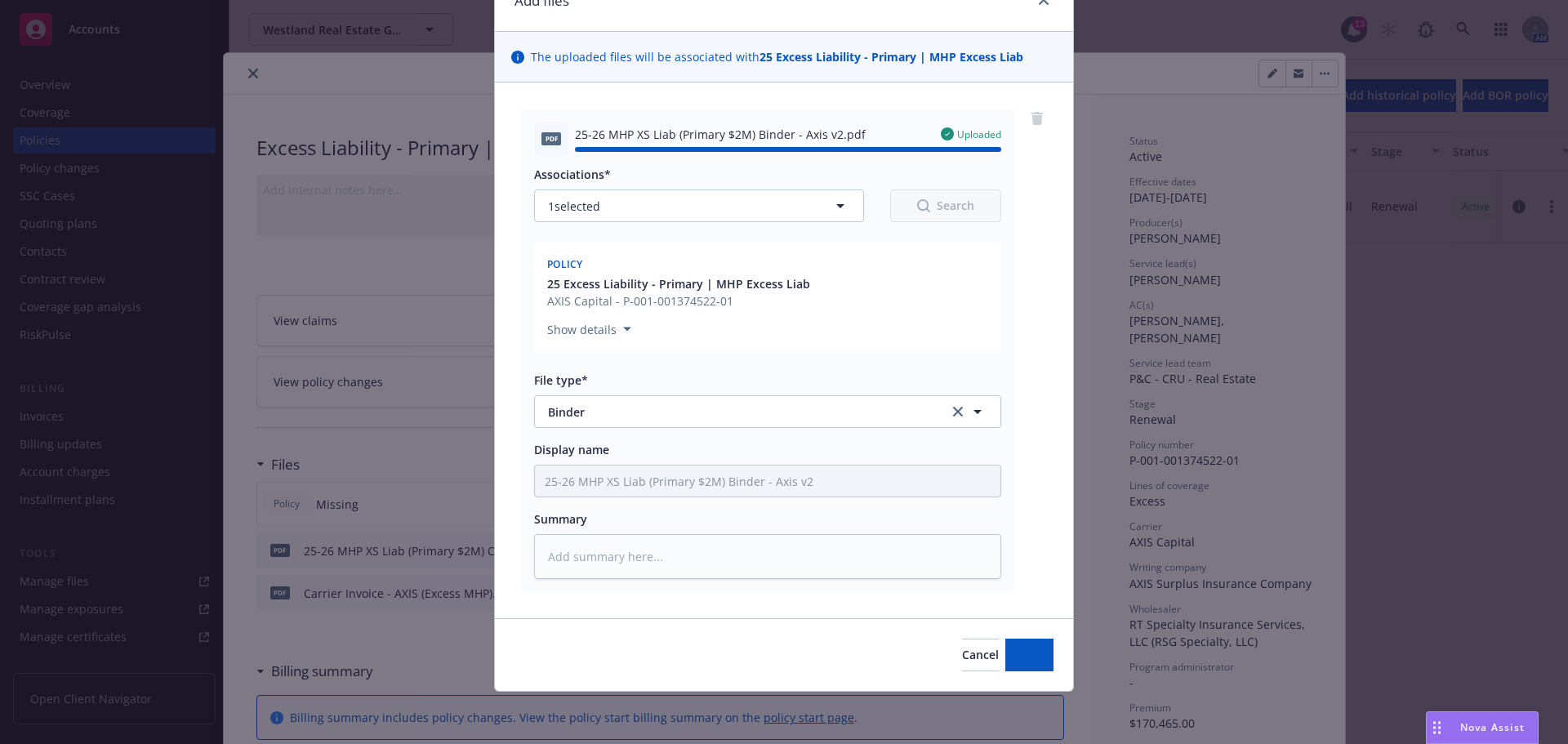
type textarea "x"
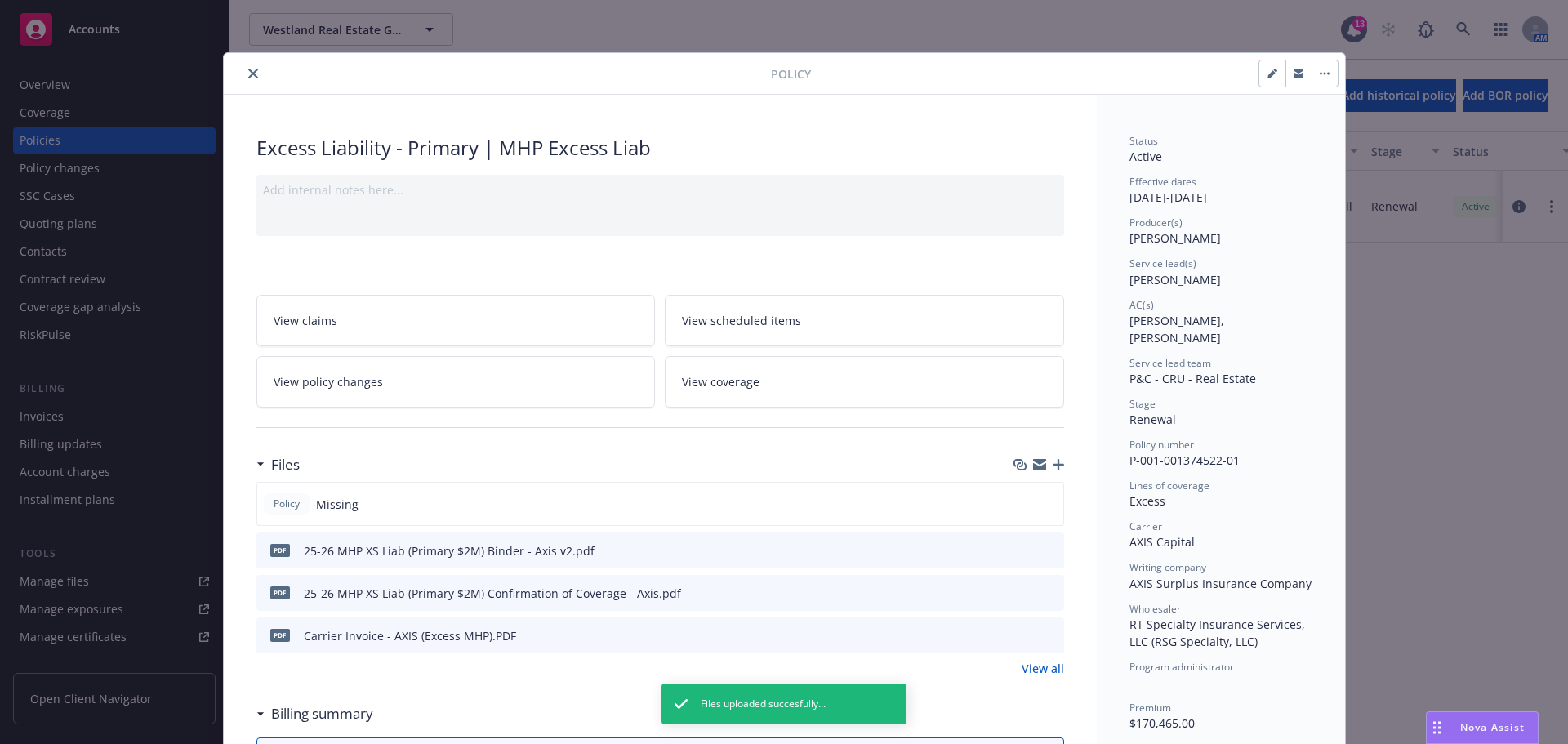
click at [249, 70] on icon "close" at bounding box center [254, 73] width 10 height 10
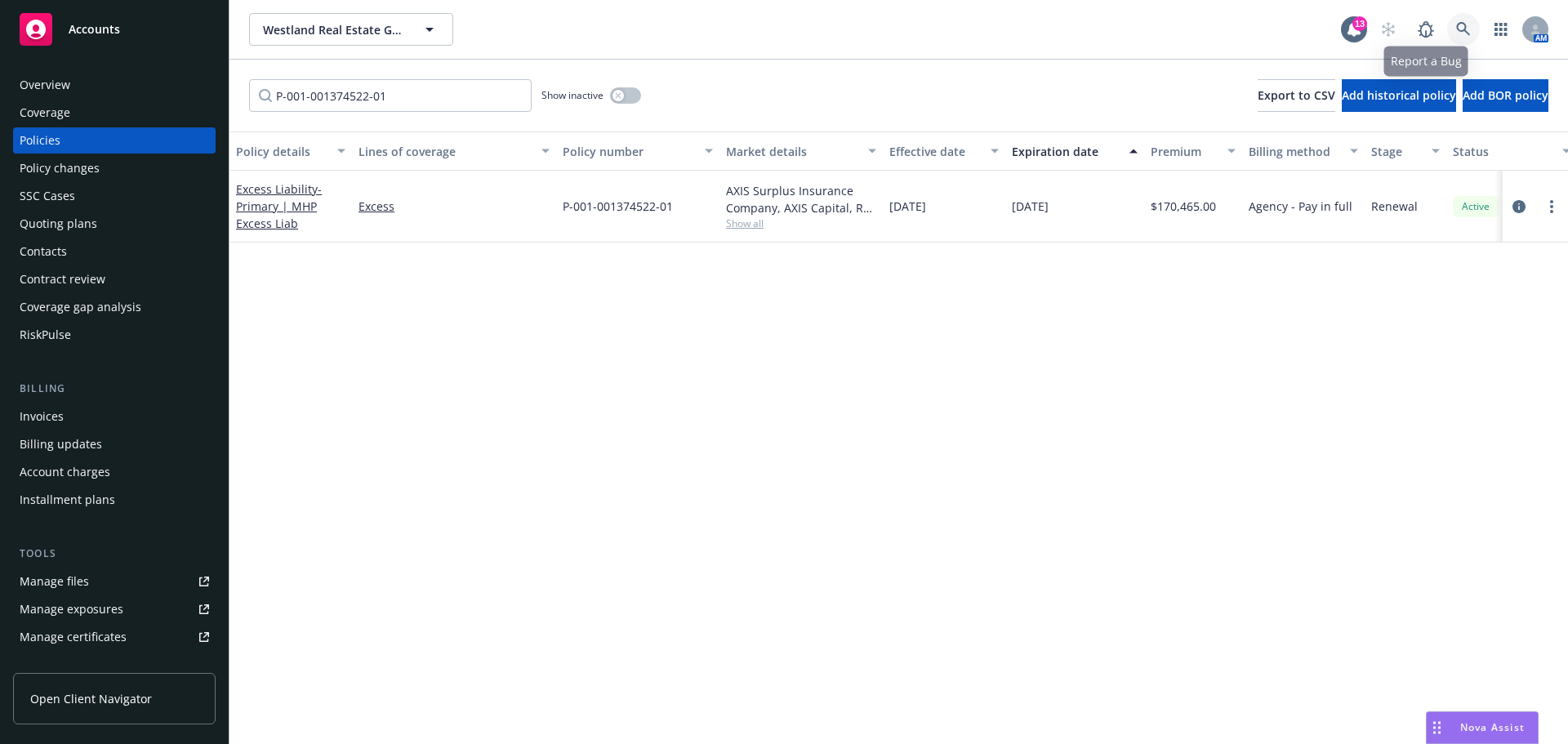
click at [1464, 31] on icon at bounding box center [1463, 29] width 15 height 15
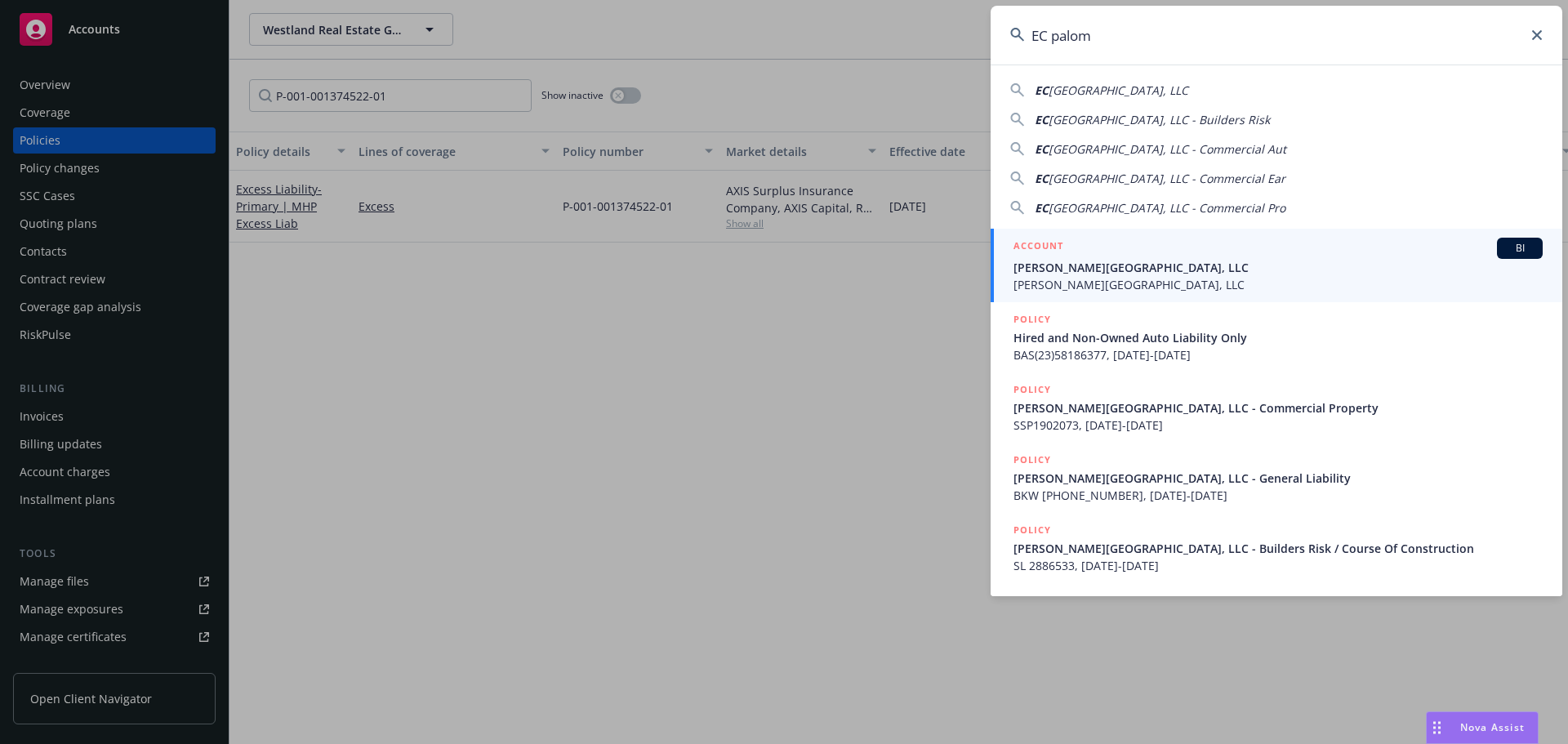
type input "EC palom"
click at [1102, 278] on span "[PERSON_NAME][GEOGRAPHIC_DATA], LLC" at bounding box center [1277, 285] width 530 height 18
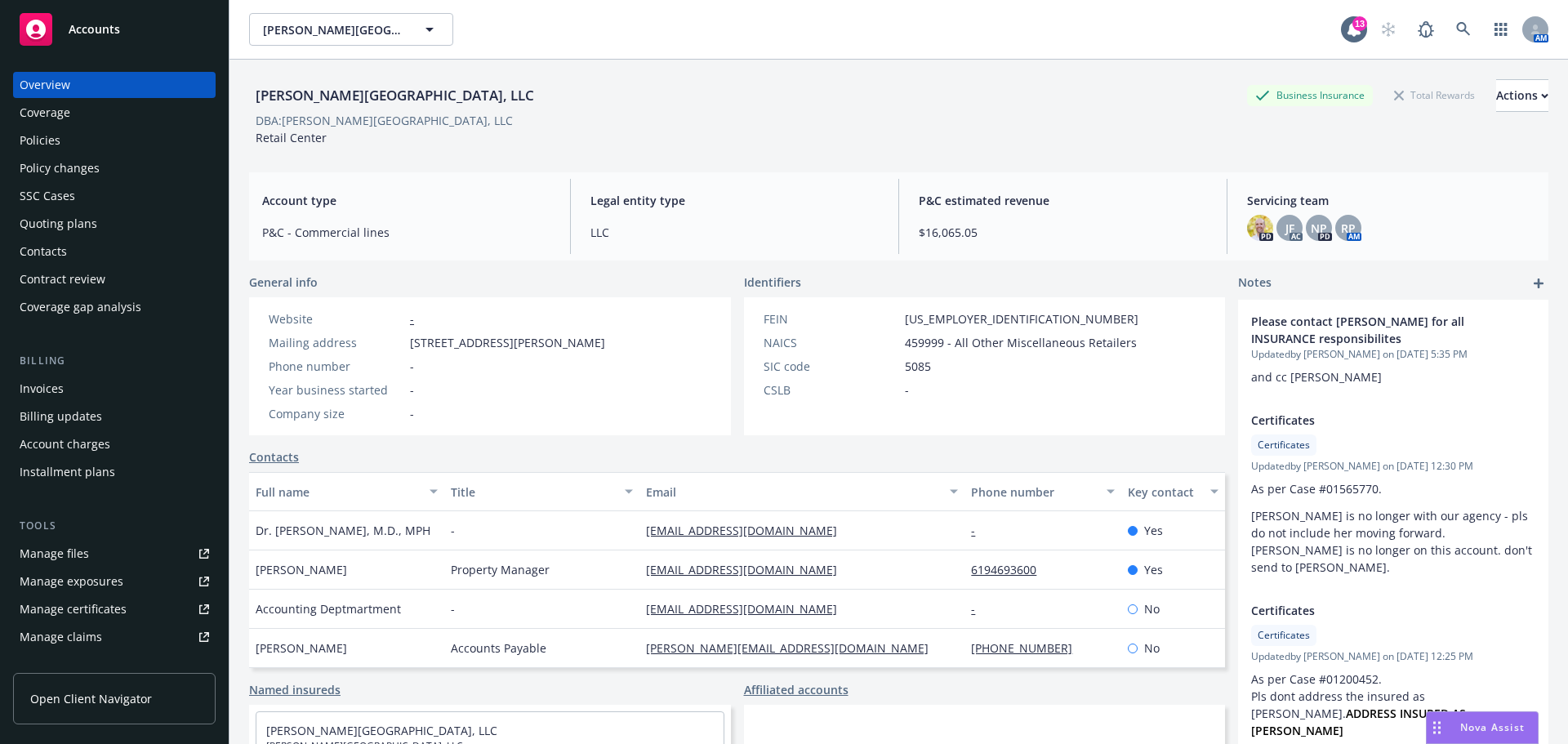
click at [55, 135] on div "Policies" at bounding box center [40, 140] width 41 height 26
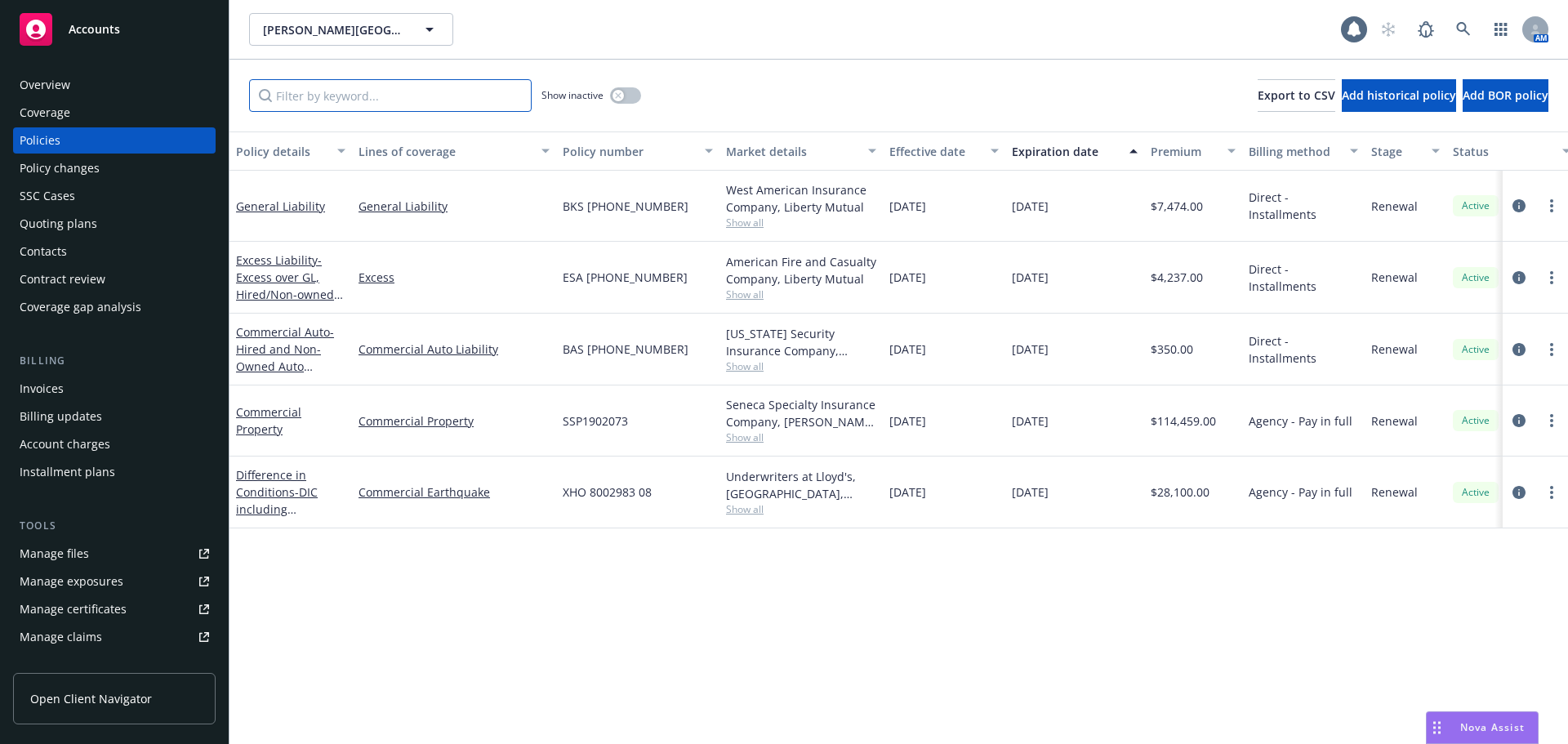
click at [332, 101] on input "Filter by keyword..." at bounding box center [390, 95] width 283 height 32
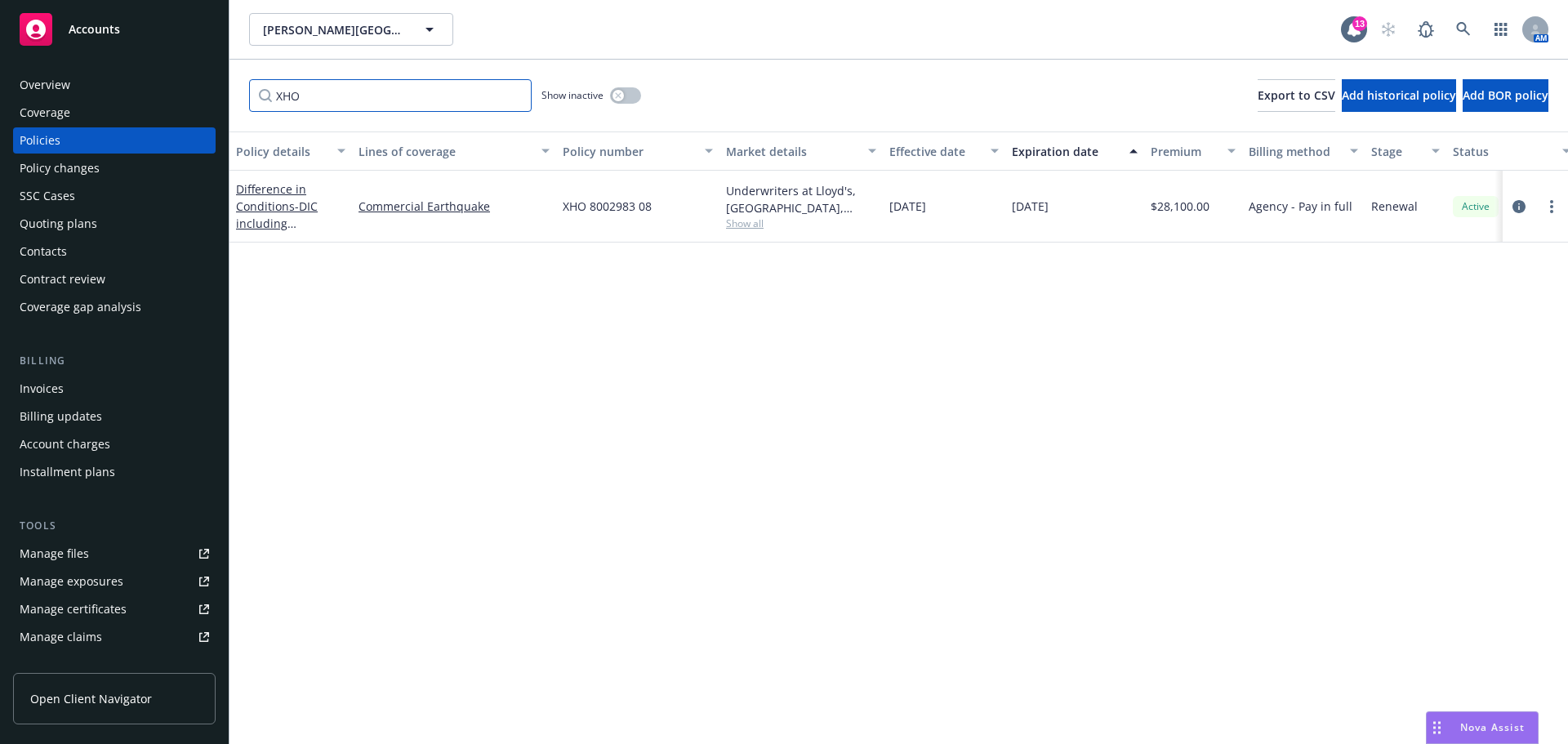
type input "XHO"
drag, startPoint x: 651, startPoint y: 206, endPoint x: 534, endPoint y: 200, distance: 117.2
click at [534, 200] on div "Difference in Conditions - DIC including Earthquake / TRV 7025051 02: 17.67% Ll…" at bounding box center [1017, 206] width 1576 height 71
copy div "XHO 8002983 08"
click at [1515, 207] on icon "circleInformation" at bounding box center [1518, 206] width 13 height 13
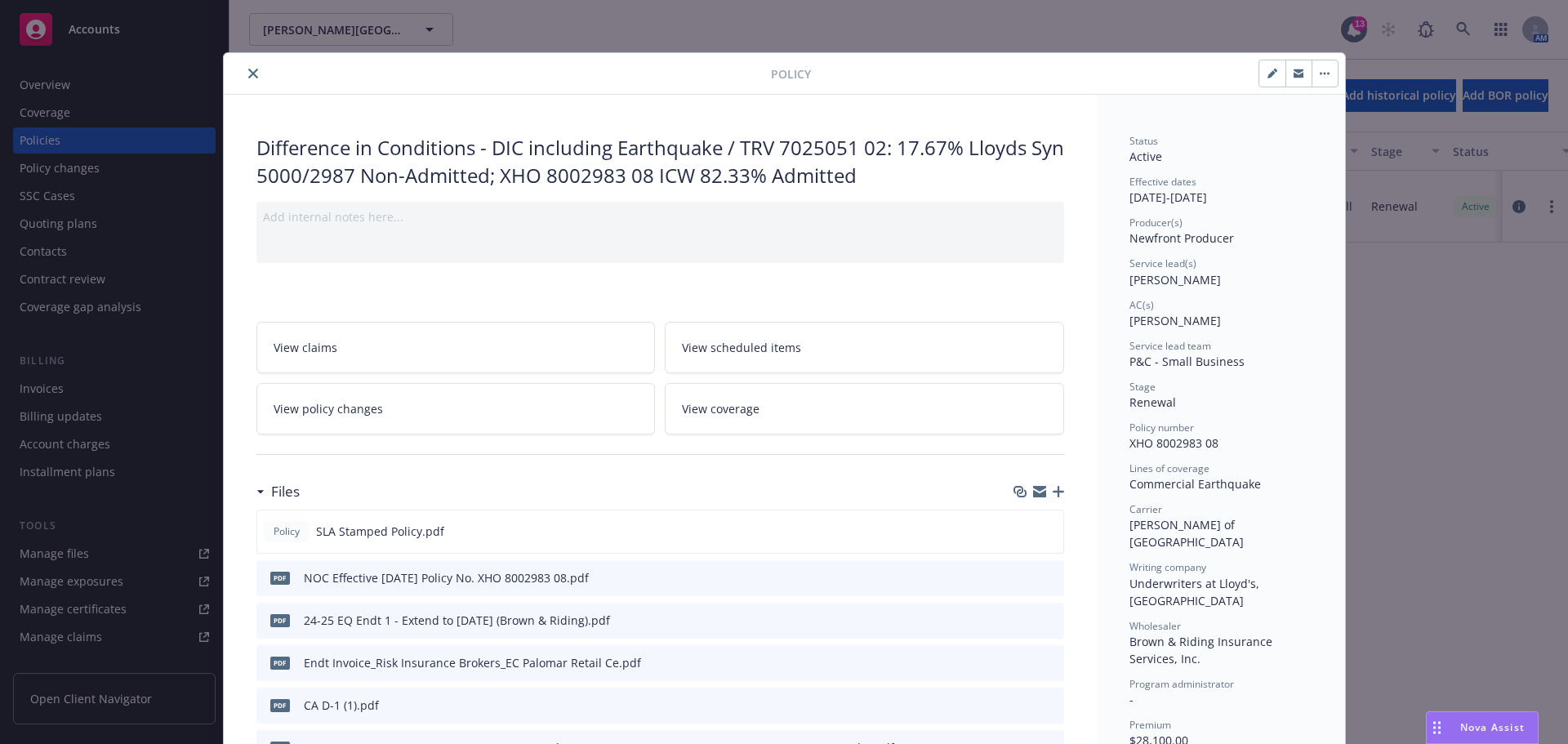
click at [244, 65] on button "close" at bounding box center [254, 73] width 20 height 20
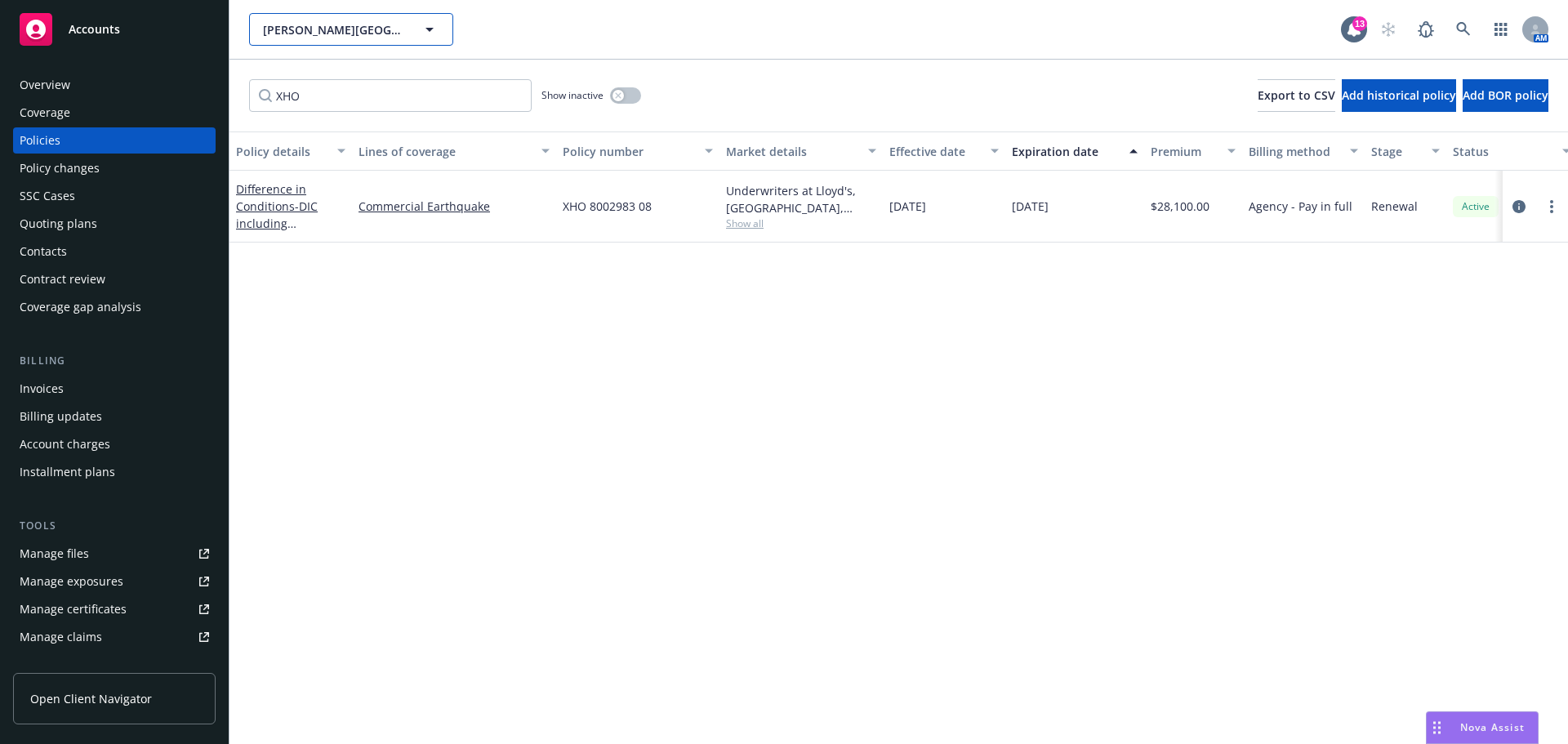
click at [430, 23] on icon "button" at bounding box center [430, 29] width 20 height 20
click at [696, 21] on div "Brasa Capital Management, LLC Type Commercial [PERSON_NAME] Type Commercial FEI…" at bounding box center [794, 28] width 1091 height 32
click at [42, 80] on div "Overview" at bounding box center [45, 84] width 51 height 26
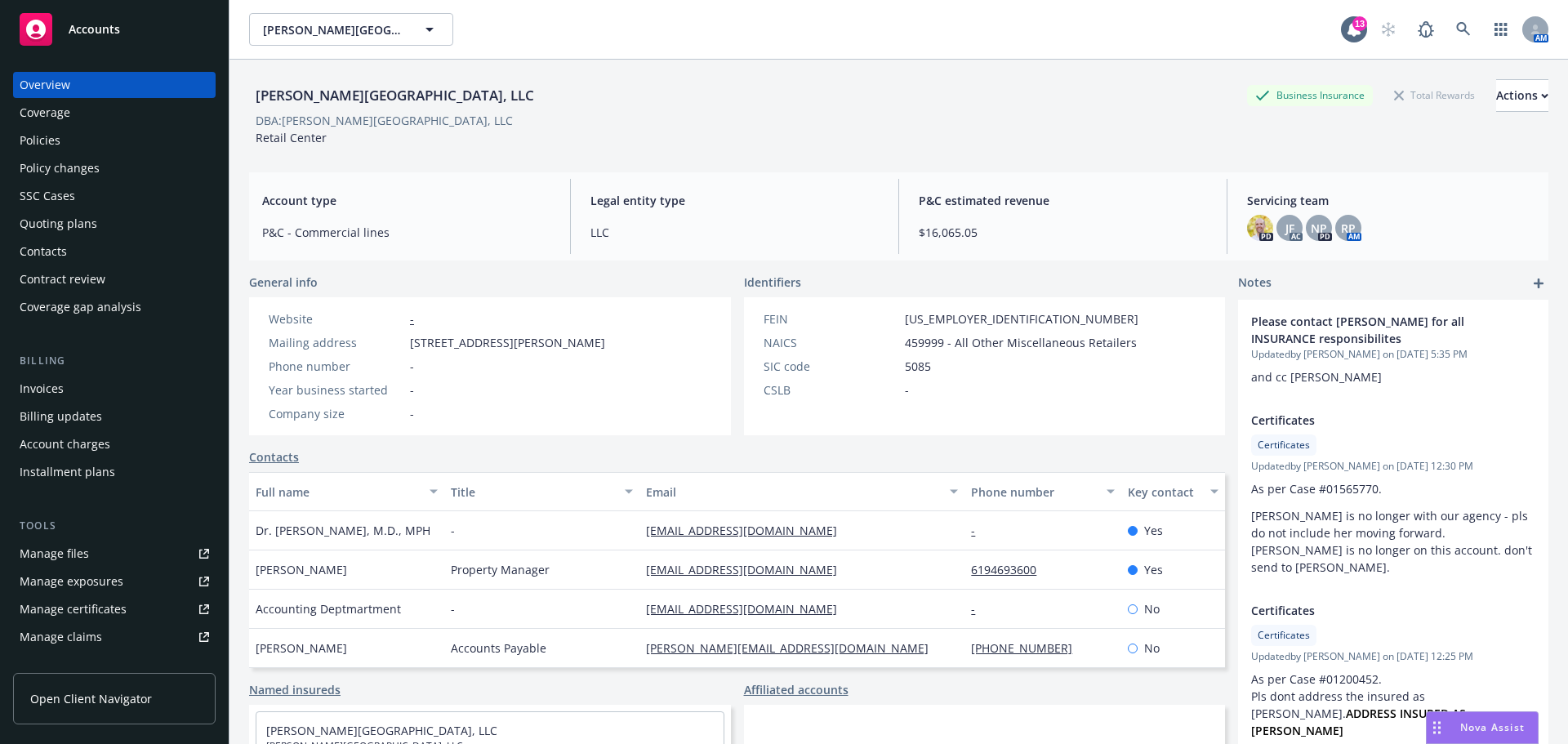
click at [108, 143] on div "Policies" at bounding box center [115, 140] width 190 height 26
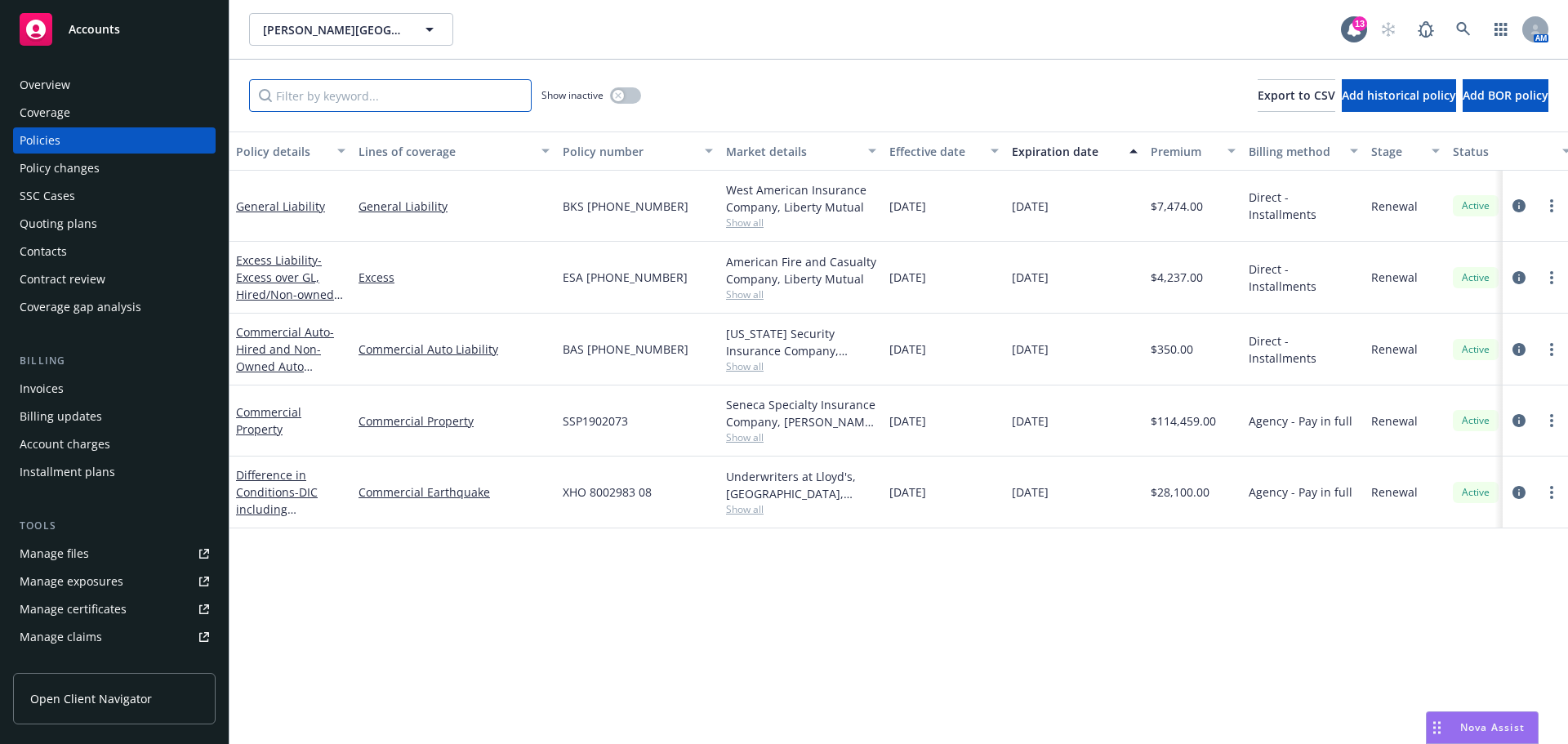
click at [401, 91] on input "Filter by keyword..." at bounding box center [390, 95] width 283 height 32
click at [1516, 494] on icon "circleInformation" at bounding box center [1518, 491] width 13 height 13
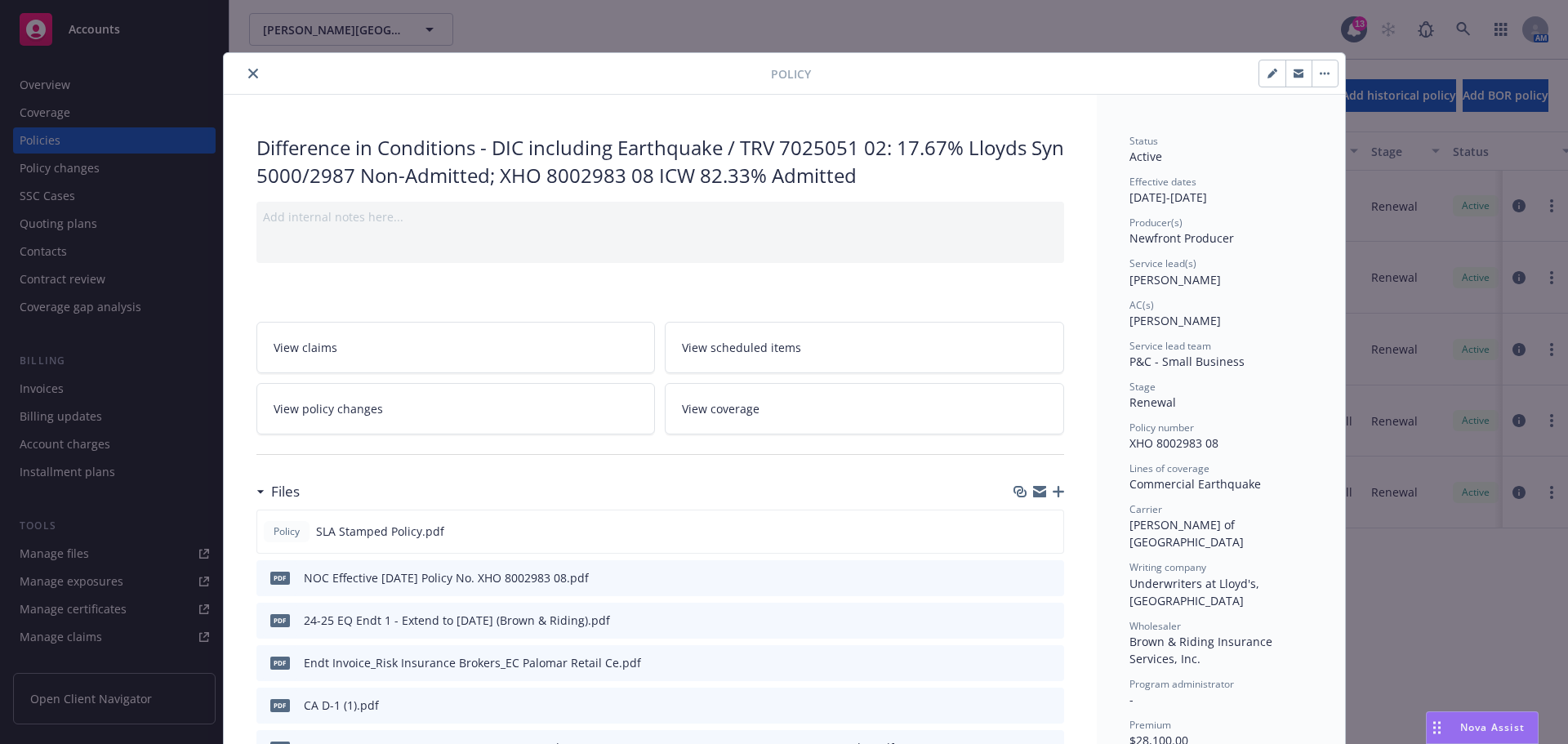
click at [244, 75] on button "close" at bounding box center [254, 73] width 20 height 20
